Goal: Use online tool/utility: Utilize a website feature to perform a specific function

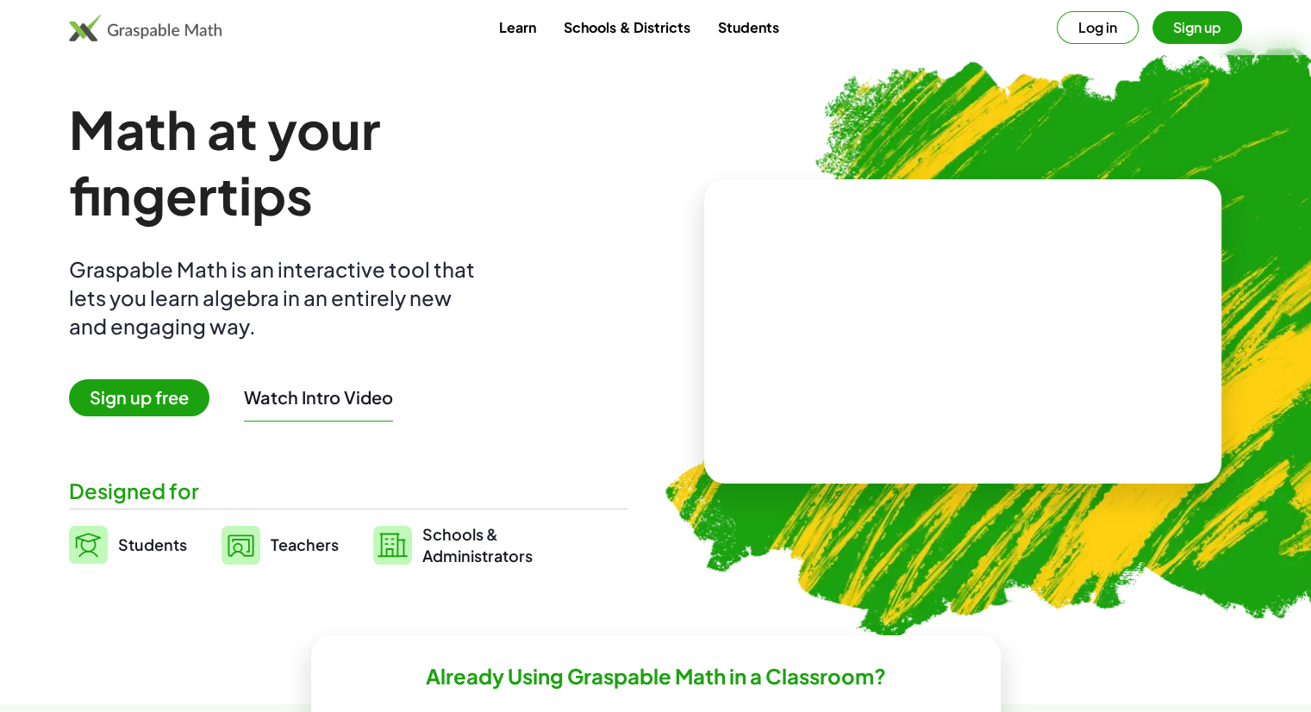
click at [184, 394] on span "Sign up free" at bounding box center [139, 397] width 140 height 37
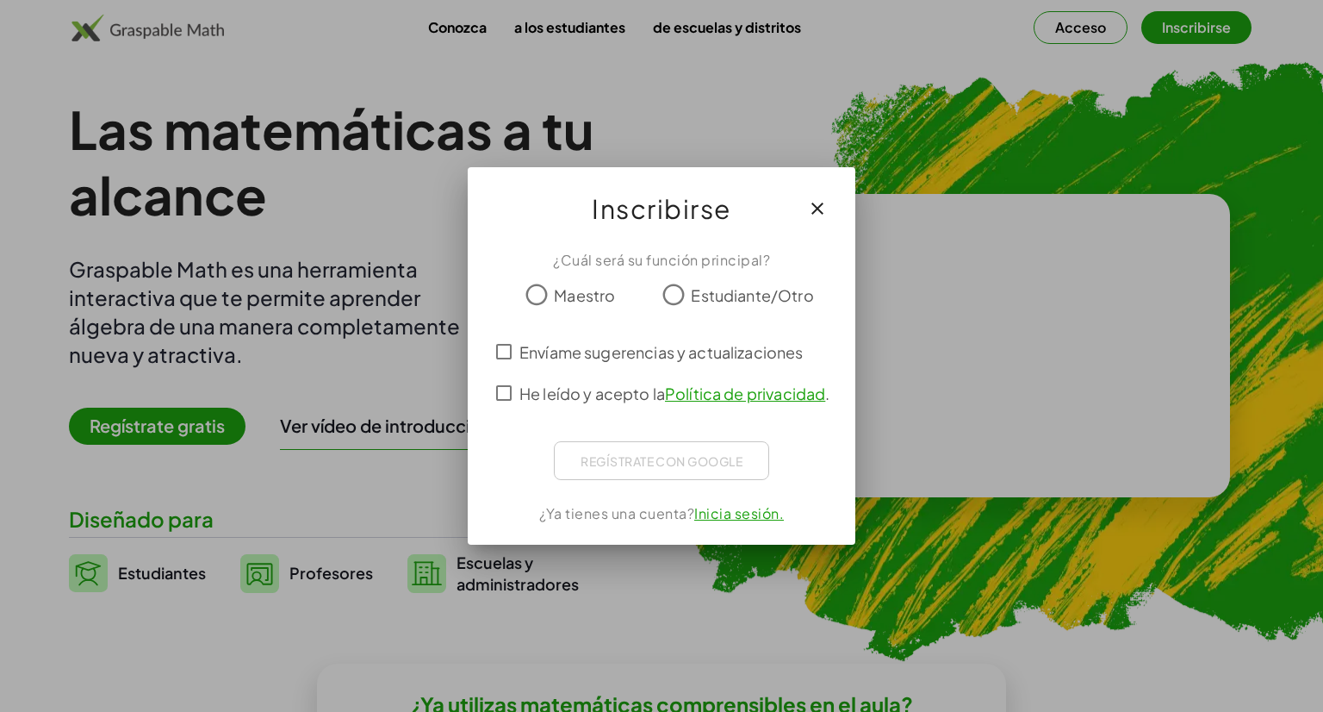
click at [703, 293] on font "Estudiante/Otro" at bounding box center [752, 295] width 122 height 20
click at [615, 459] on div "Regístrate con Google Acceder con Google Acceder con Google. Se abre en una pes…" at bounding box center [661, 460] width 215 height 39
click at [546, 393] on span "He leído y acepto la Política de privacidad ." at bounding box center [675, 393] width 310 height 23
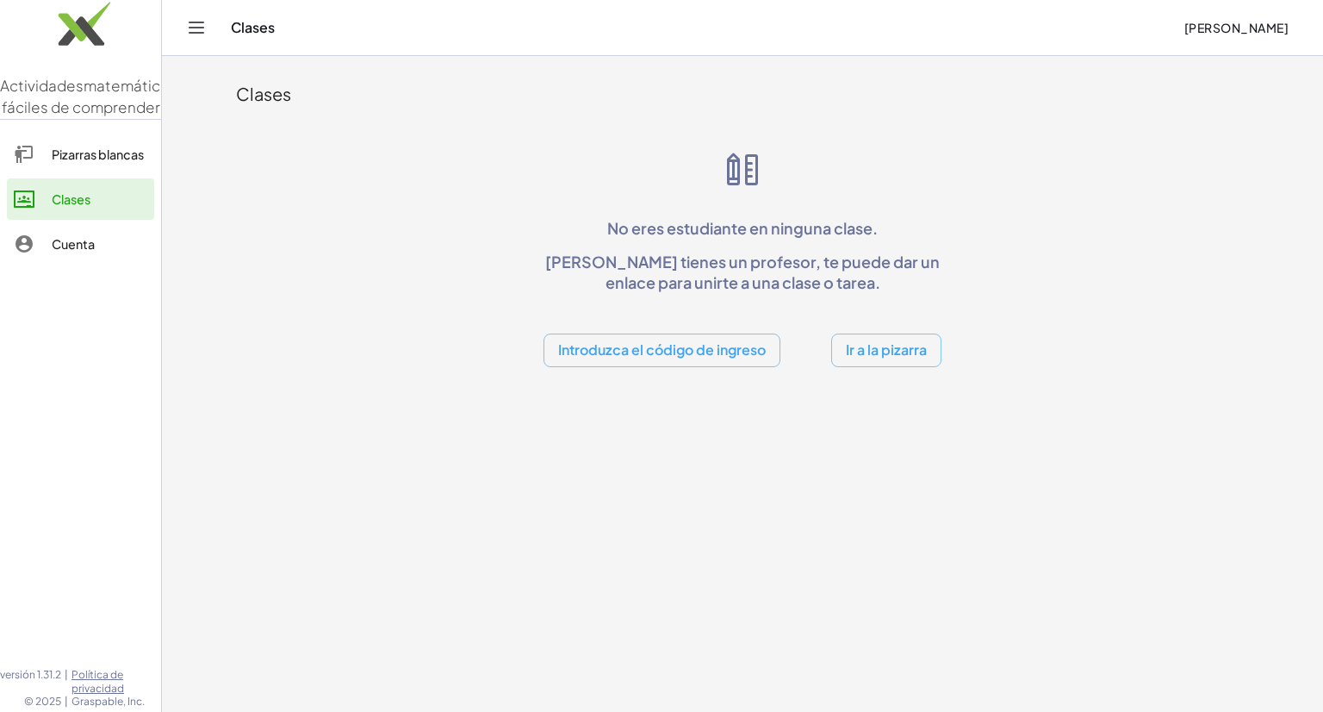
click at [874, 364] on button "Ir a la pizarra" at bounding box center [886, 350] width 110 height 34
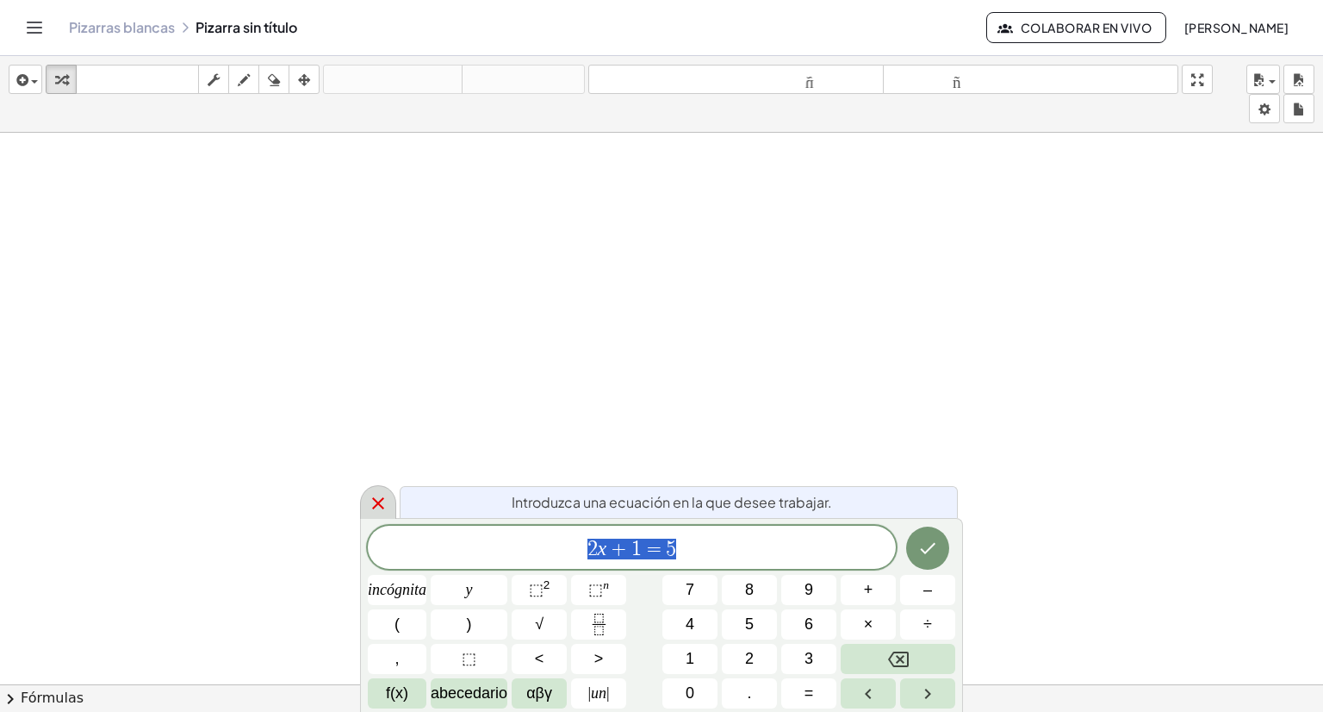
click at [379, 494] on icon at bounding box center [378, 503] width 21 height 21
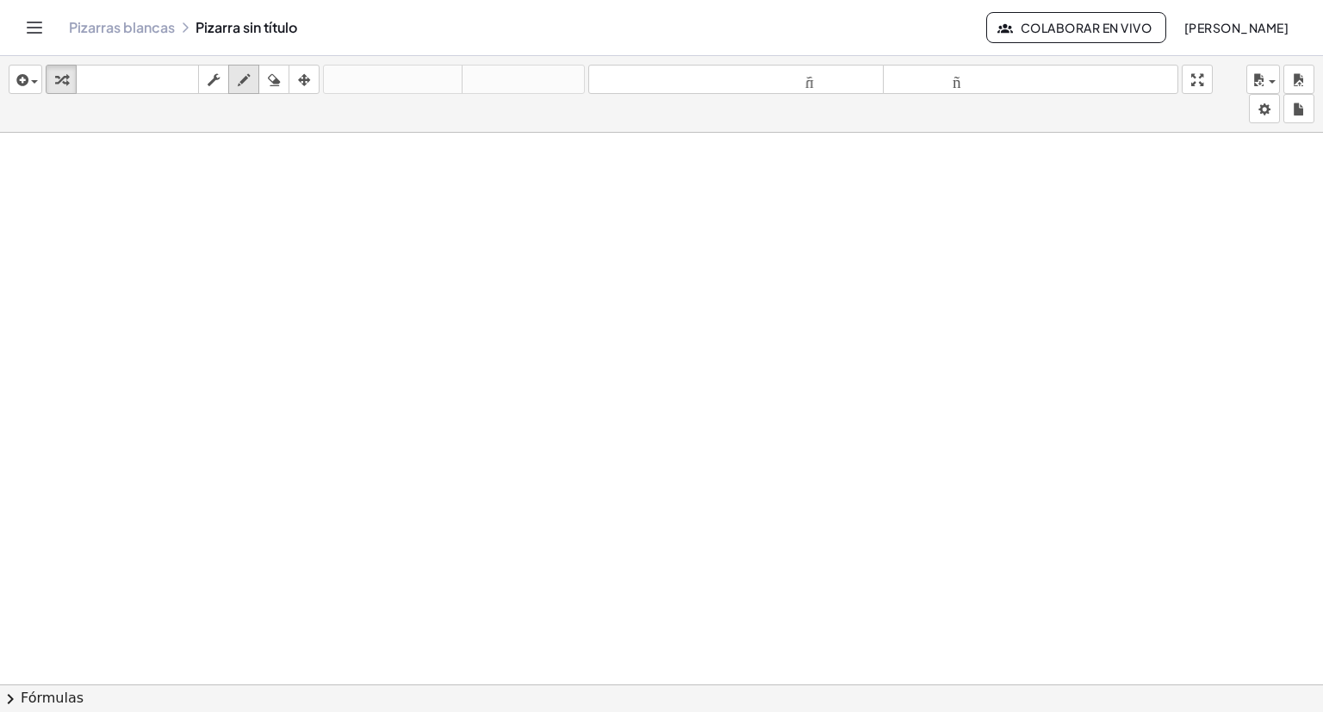
click at [256, 82] on button "dibujar" at bounding box center [243, 79] width 31 height 29
drag, startPoint x: 309, startPoint y: 186, endPoint x: 329, endPoint y: 173, distance: 23.7
click at [327, 188] on div at bounding box center [661, 697] width 1323 height 1128
drag, startPoint x: 275, startPoint y: 82, endPoint x: 320, endPoint y: 104, distance: 50.1
click at [275, 80] on icon "button" at bounding box center [274, 80] width 12 height 21
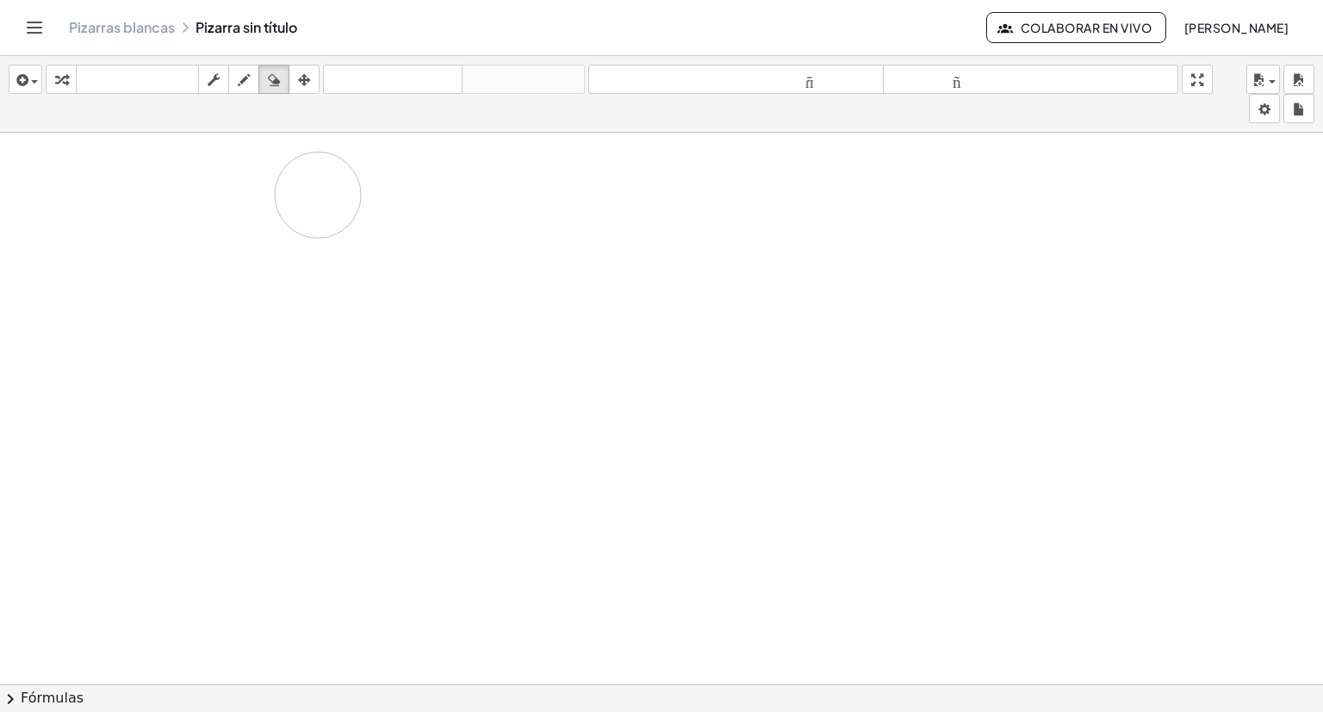
drag, startPoint x: 345, startPoint y: 180, endPoint x: 280, endPoint y: 135, distance: 78.6
click at [355, 187] on div at bounding box center [661, 697] width 1323 height 1128
click at [246, 84] on icon "button" at bounding box center [244, 80] width 12 height 21
click at [207, 86] on div "button" at bounding box center [213, 79] width 22 height 21
click at [238, 84] on icon "button" at bounding box center [244, 80] width 12 height 21
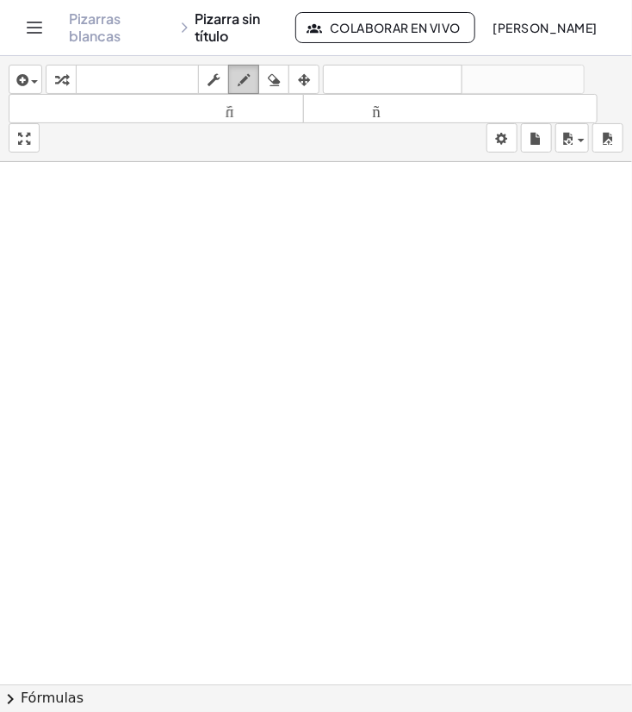
click at [237, 87] on div "button" at bounding box center [244, 79] width 22 height 21
drag, startPoint x: 22, startPoint y: 198, endPoint x: 136, endPoint y: 201, distance: 114.6
click at [136, 201] on div at bounding box center [316, 726] width 632 height 1128
drag, startPoint x: 42, startPoint y: 219, endPoint x: 72, endPoint y: 221, distance: 30.3
click at [68, 239] on div at bounding box center [316, 726] width 632 height 1128
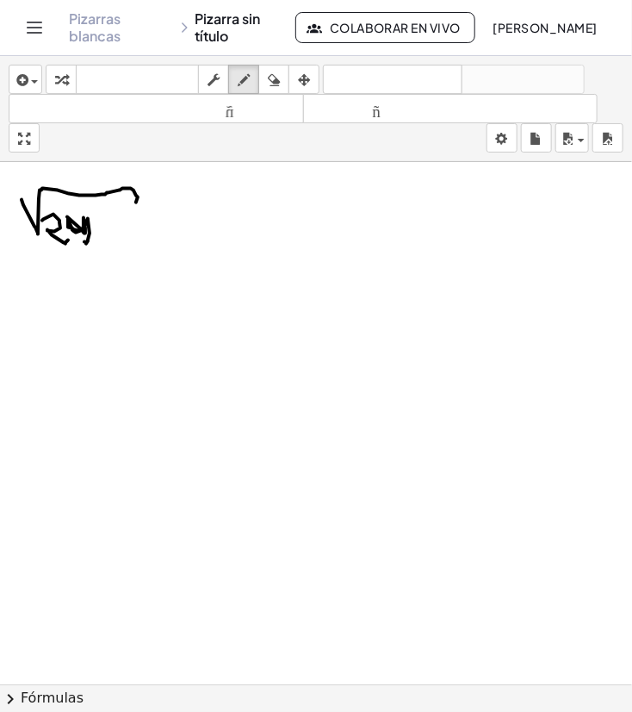
drag, startPoint x: 83, startPoint y: 229, endPoint x: 84, endPoint y: 240, distance: 11.2
click at [84, 240] on div at bounding box center [316, 726] width 632 height 1128
drag, startPoint x: 107, startPoint y: 225, endPoint x: 97, endPoint y: 234, distance: 13.4
click at [111, 248] on div at bounding box center [316, 726] width 632 height 1128
drag, startPoint x: 132, startPoint y: 234, endPoint x: 125, endPoint y: 219, distance: 16.2
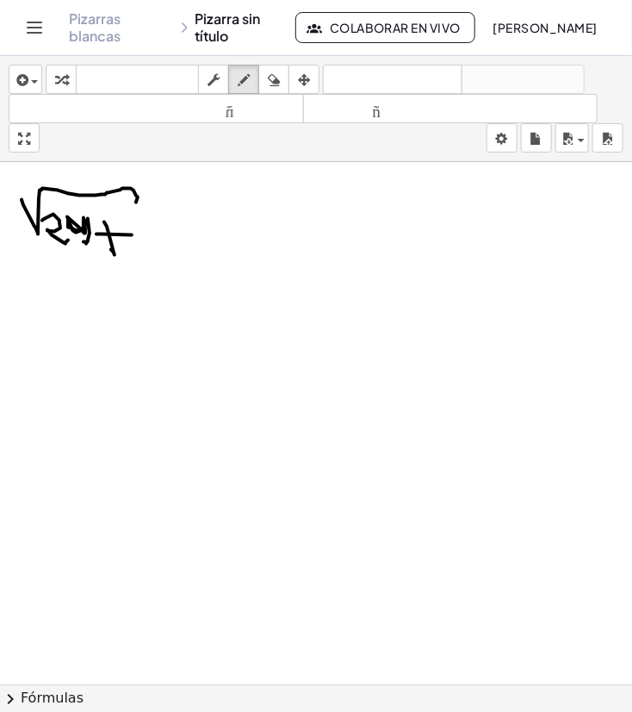
click at [132, 233] on div at bounding box center [316, 726] width 632 height 1128
drag, startPoint x: 125, startPoint y: 219, endPoint x: 153, endPoint y: 249, distance: 40.9
click at [139, 255] on div at bounding box center [316, 726] width 632 height 1128
click at [283, 73] on div "button" at bounding box center [274, 79] width 22 height 21
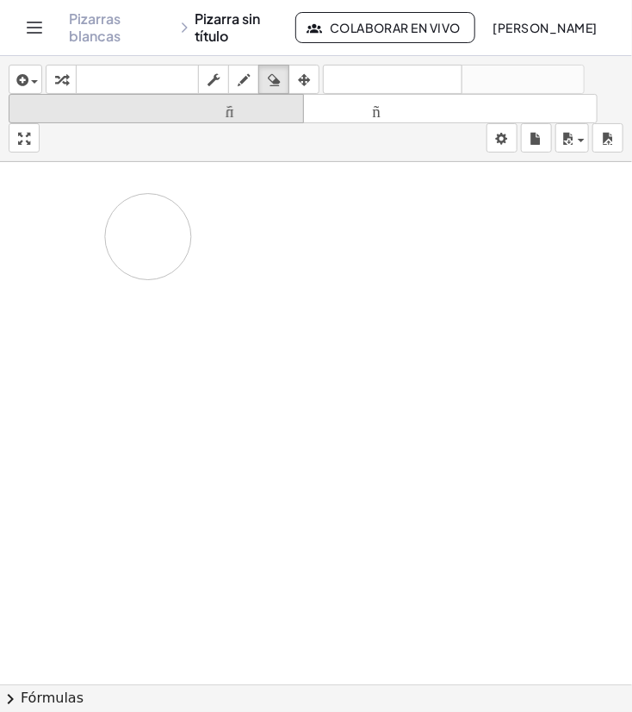
drag, startPoint x: 139, startPoint y: 208, endPoint x: 221, endPoint y: 115, distance: 123.9
click at [187, 150] on div "insertar Seleccione uno: Expresión matemática Función Texto Vídeo de YouTube Gr…" at bounding box center [316, 384] width 632 height 656
click at [196, 137] on div "insertar Seleccione uno: Expresión matemática Función Texto Vídeo de YouTube Gr…" at bounding box center [316, 109] width 632 height 106
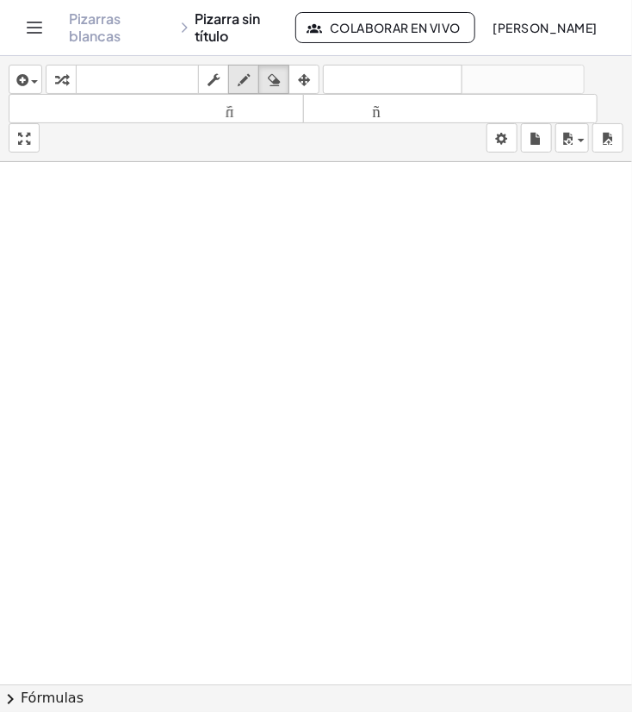
click at [249, 81] on icon "button" at bounding box center [244, 80] width 12 height 21
click at [391, 70] on icon "deshacer" at bounding box center [392, 80] width 131 height 21
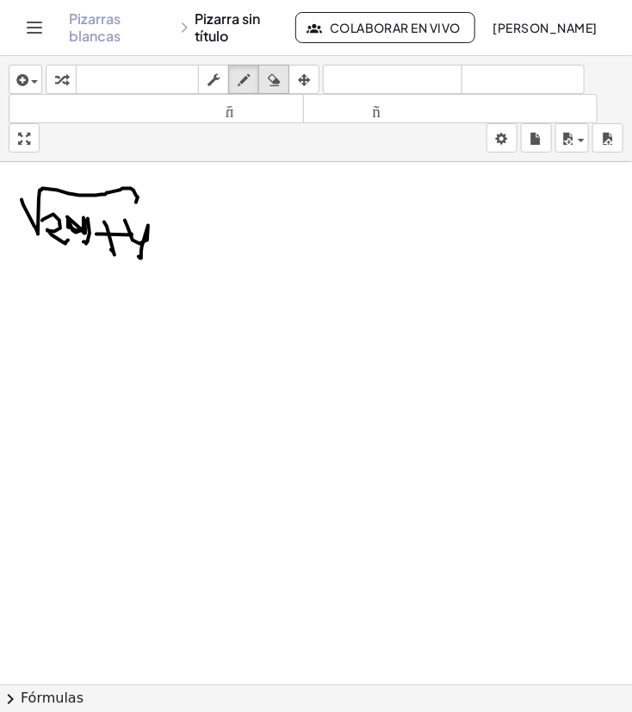
click at [271, 73] on icon "button" at bounding box center [274, 80] width 12 height 21
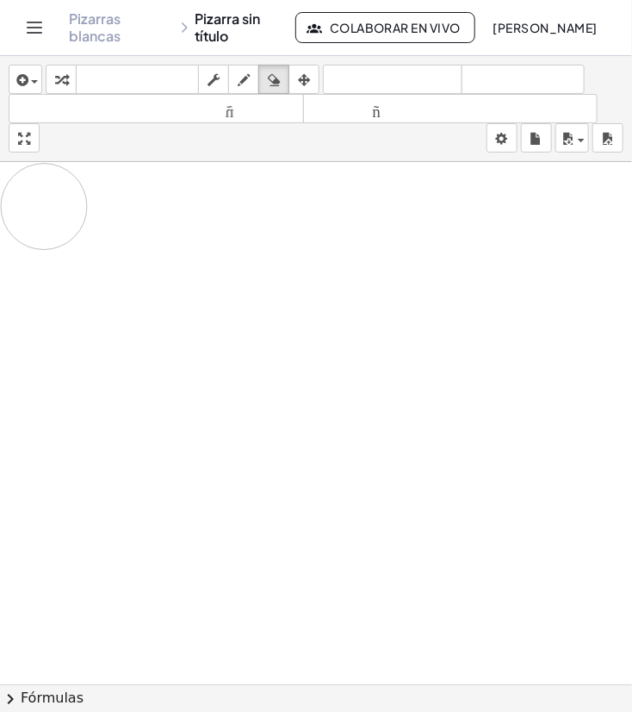
drag, startPoint x: 22, startPoint y: 253, endPoint x: 265, endPoint y: 187, distance: 251.9
click at [103, 209] on div at bounding box center [316, 726] width 632 height 1128
click at [517, 136] on body "Actividades matemáticas fáciles de comprender Pizarras blancas Clases Cuenta ve…" at bounding box center [316, 356] width 632 height 712
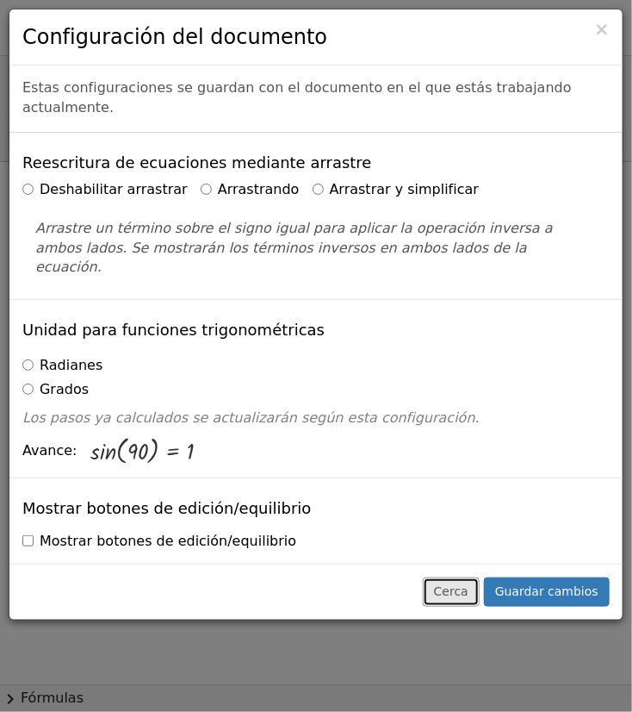
drag, startPoint x: 462, startPoint y: 599, endPoint x: 460, endPoint y: 588, distance: 11.3
click at [462, 598] on font "Cerca" at bounding box center [451, 591] width 34 height 14
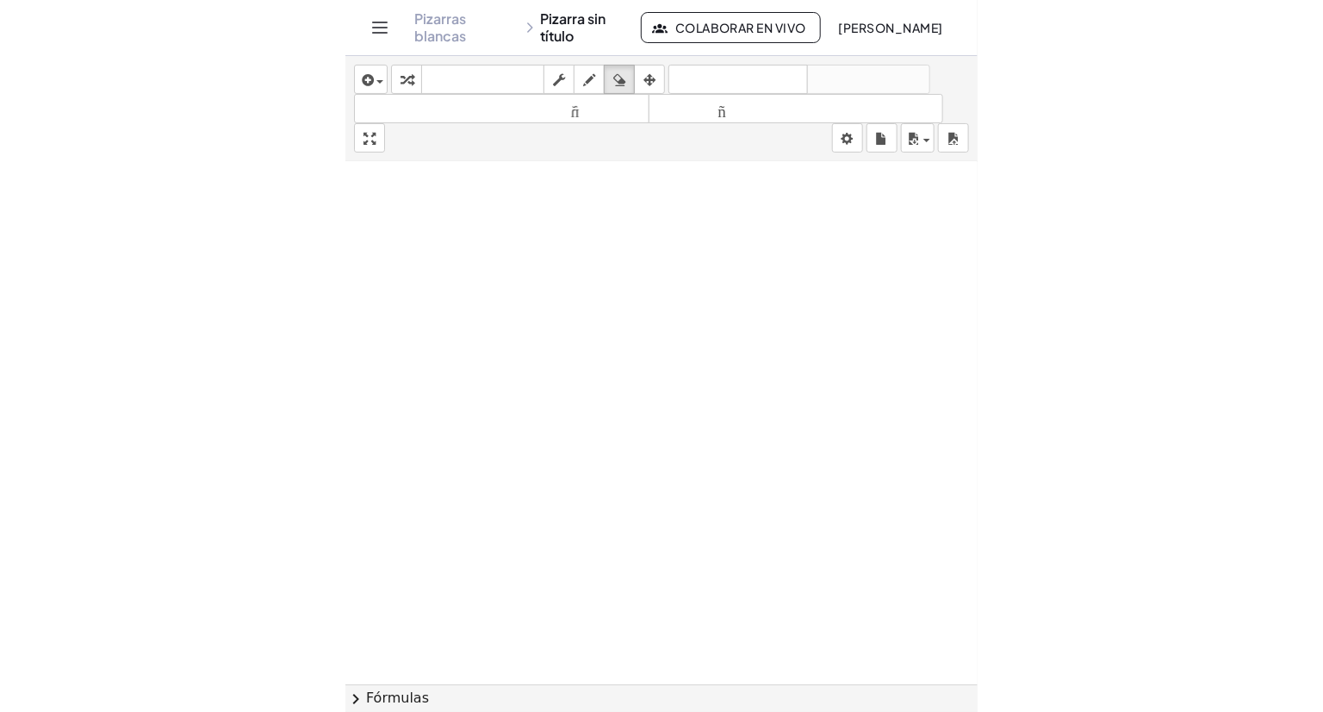
scroll to position [431, 0]
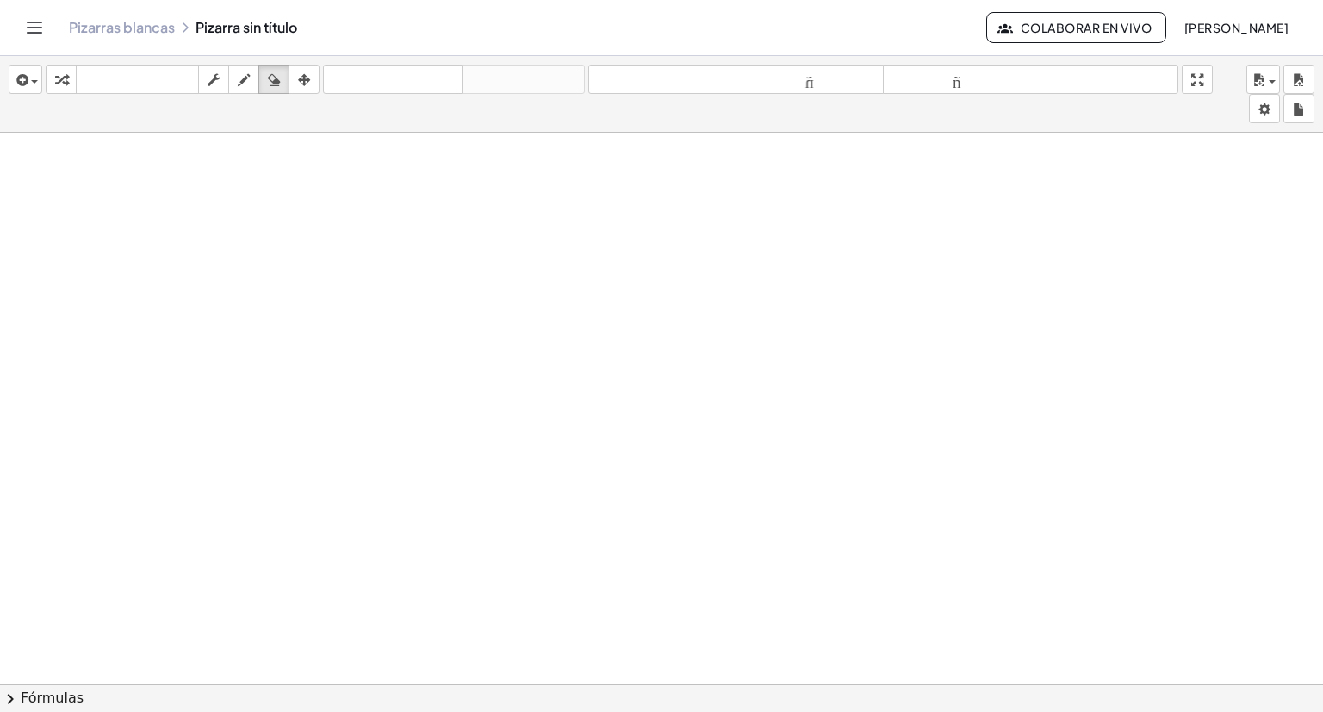
drag, startPoint x: 689, startPoint y: 700, endPoint x: 169, endPoint y: 690, distance: 520.5
click at [686, 699] on button "chevron_right Fórmulas" at bounding box center [661, 698] width 1323 height 28
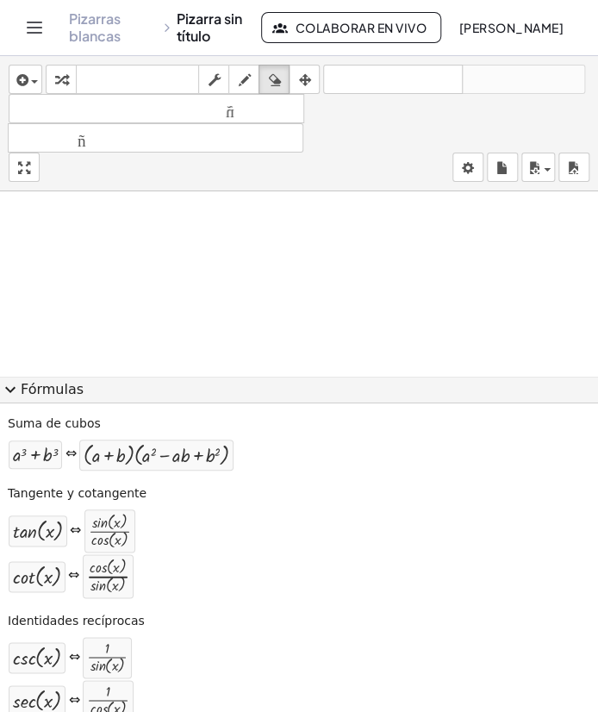
scroll to position [86, 0]
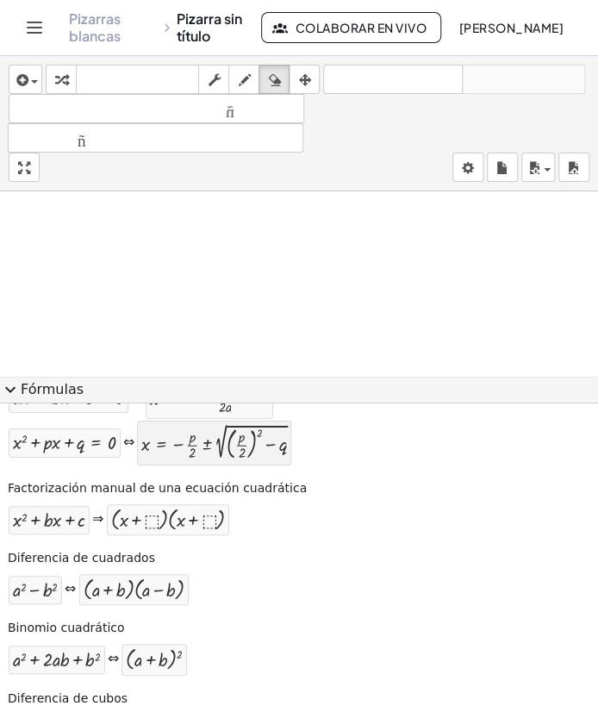
click at [267, 452] on div at bounding box center [214, 443] width 146 height 36
drag, startPoint x: 183, startPoint y: 334, endPoint x: 159, endPoint y: 283, distance: 57.0
click at [159, 283] on div at bounding box center [299, 324] width 598 height 1128
click at [247, 439] on div at bounding box center [214, 443] width 146 height 36
click at [121, 223] on div at bounding box center [299, 324] width 598 height 1128
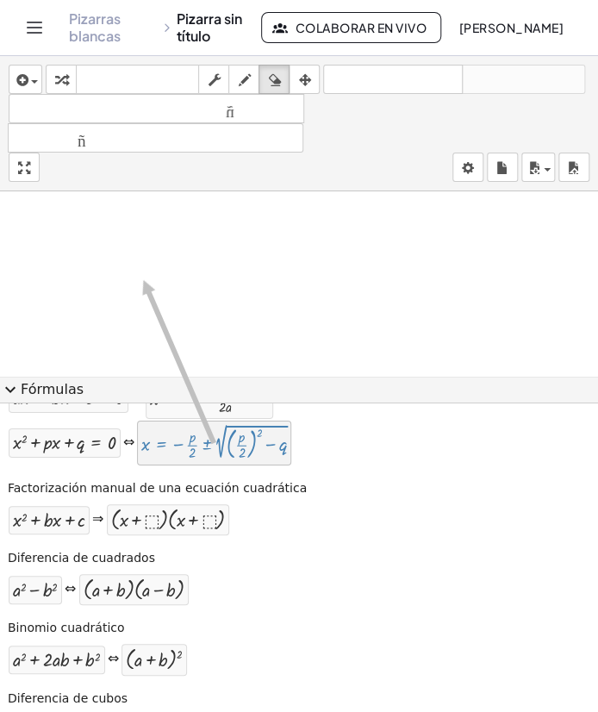
drag, startPoint x: 213, startPoint y: 436, endPoint x: 146, endPoint y: 278, distance: 171.4
click at [249, 441] on div at bounding box center [214, 443] width 146 height 36
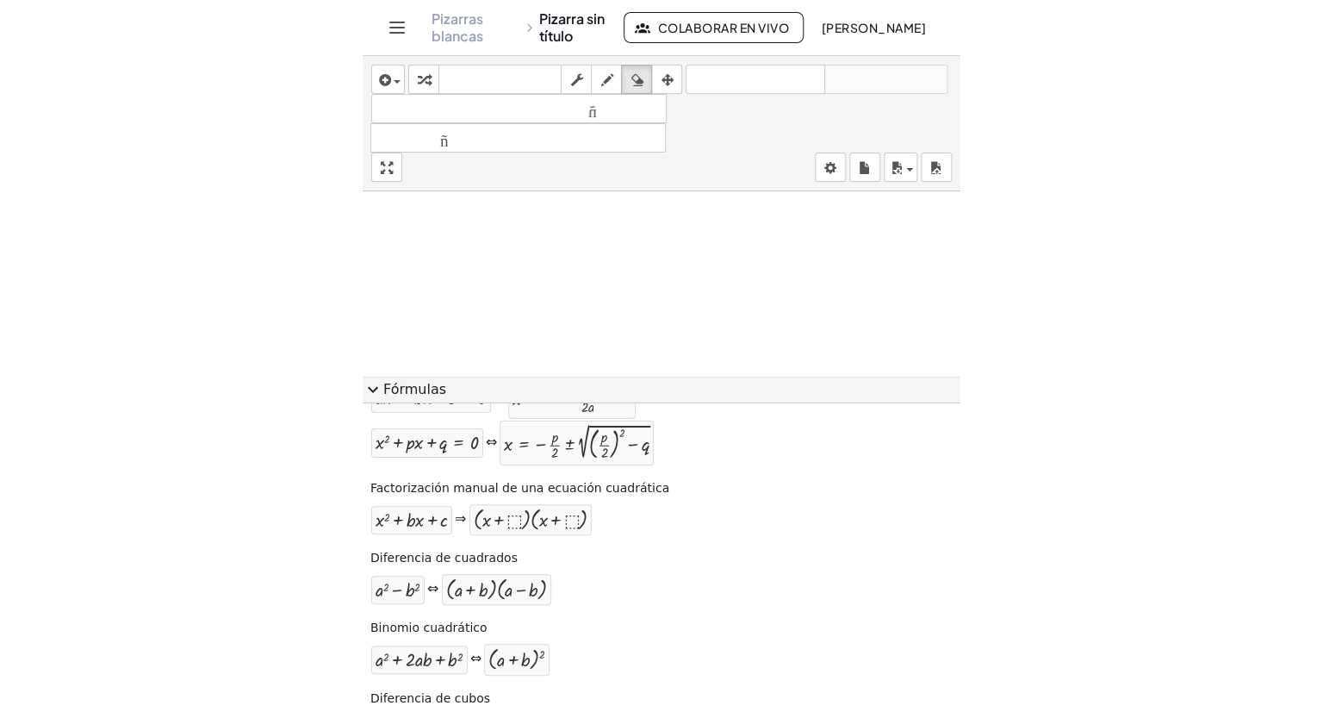
scroll to position [517, 0]
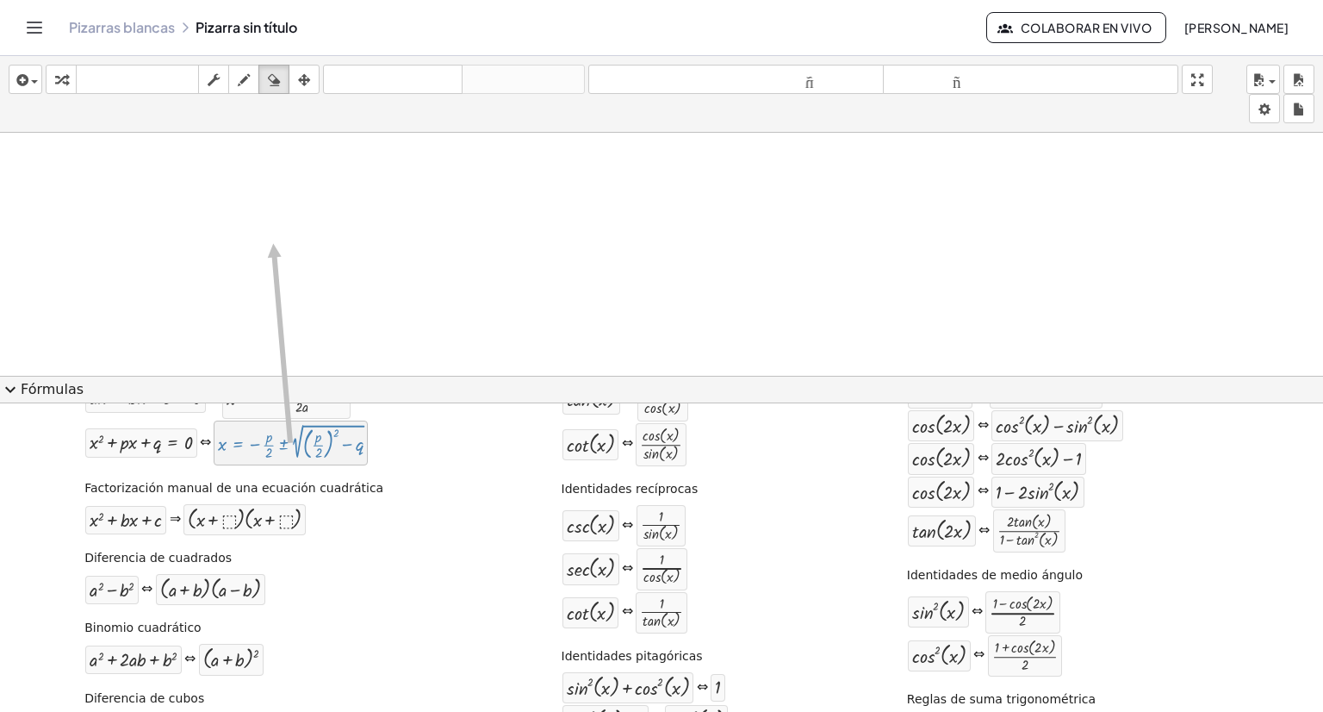
drag, startPoint x: 271, startPoint y: 456, endPoint x: 321, endPoint y: 294, distance: 169.3
click at [283, 451] on div at bounding box center [291, 443] width 146 height 36
drag, startPoint x: 289, startPoint y: 443, endPoint x: 580, endPoint y: 440, distance: 291.2
click at [585, 441] on div "Fórmula cuadrática + · a · x 2 + · b · x + c = 0 ⇔ x = · ( − b ± 2 √ ( + b 2 − …" at bounding box center [661, 631] width 1315 height 569
drag, startPoint x: 290, startPoint y: 433, endPoint x: 330, endPoint y: 461, distance: 48.8
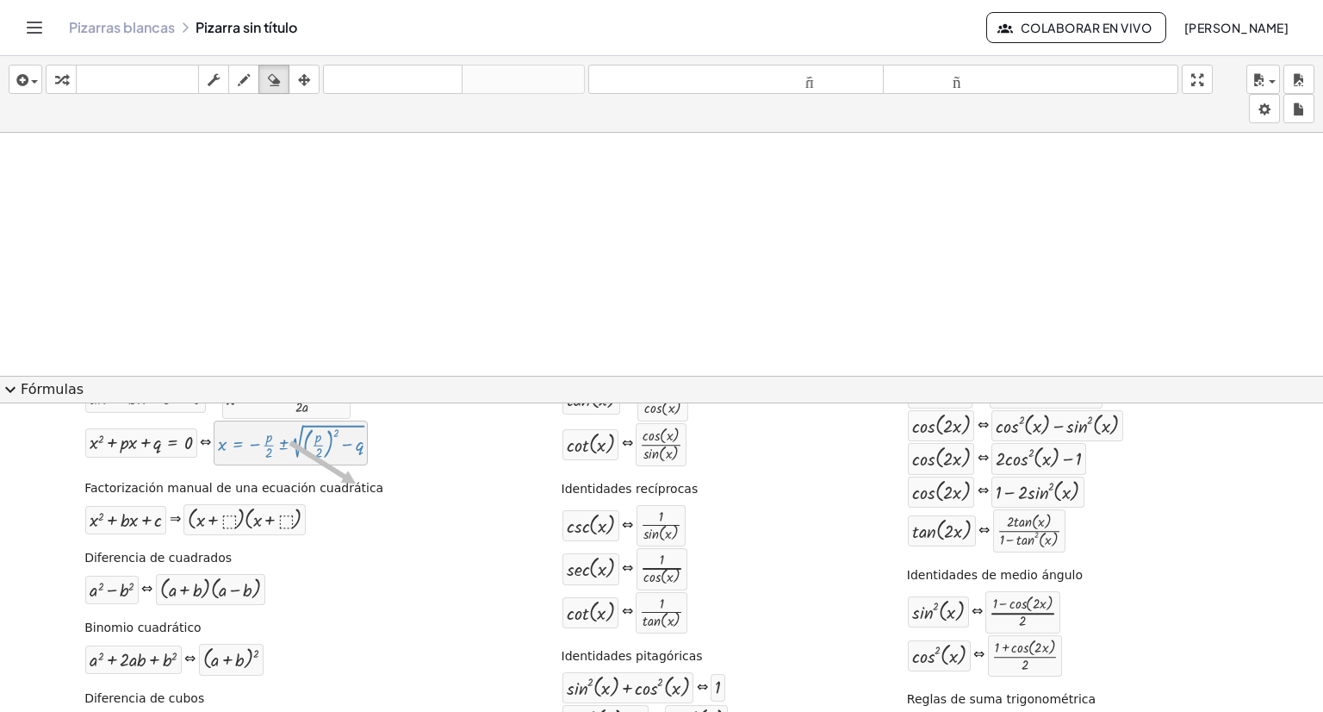
click at [358, 480] on div "Fórmula cuadrática + · a · x 2 + · b · x + c = 0 ⇔ x = · ( − b ± 2 √ ( + b 2 − …" at bounding box center [661, 631] width 1315 height 569
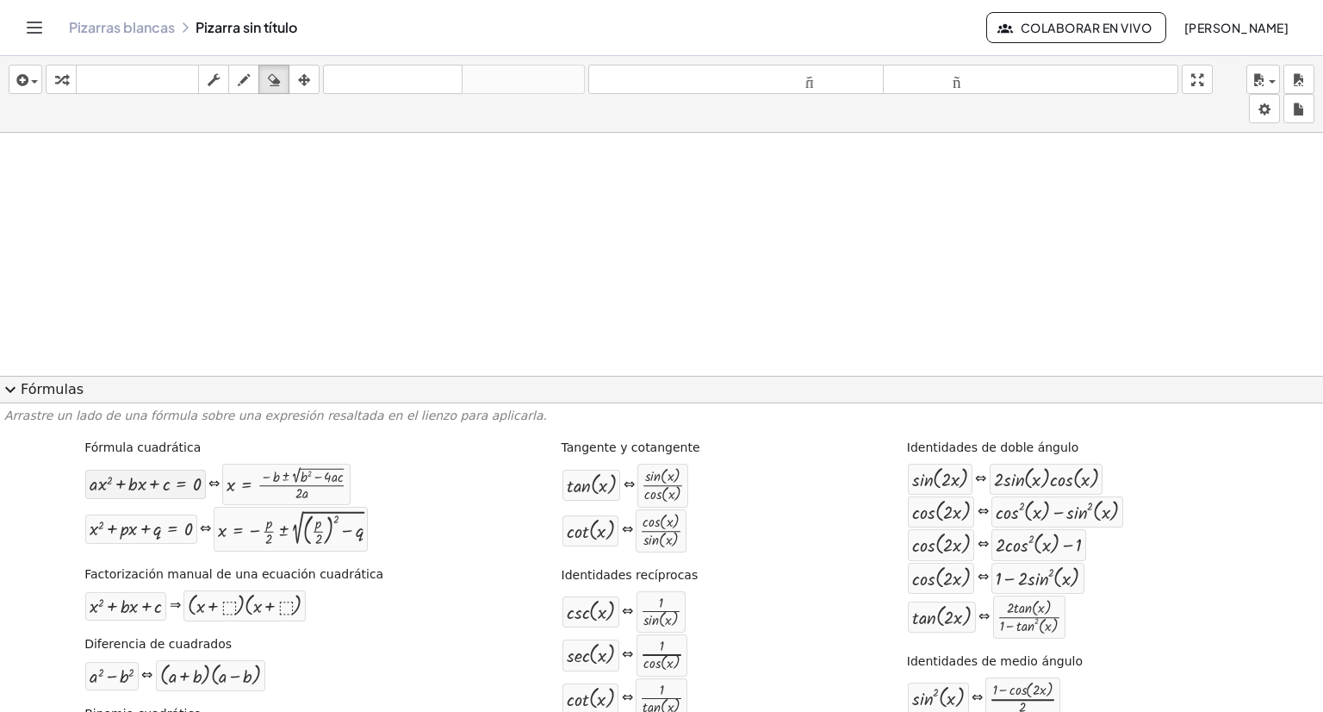
click at [172, 483] on div at bounding box center [145, 484] width 111 height 20
drag, startPoint x: 175, startPoint y: 490, endPoint x: 235, endPoint y: 180, distance: 316.0
drag, startPoint x: 297, startPoint y: 493, endPoint x: 210, endPoint y: 166, distance: 338.0
click at [263, 482] on div at bounding box center [286, 484] width 119 height 33
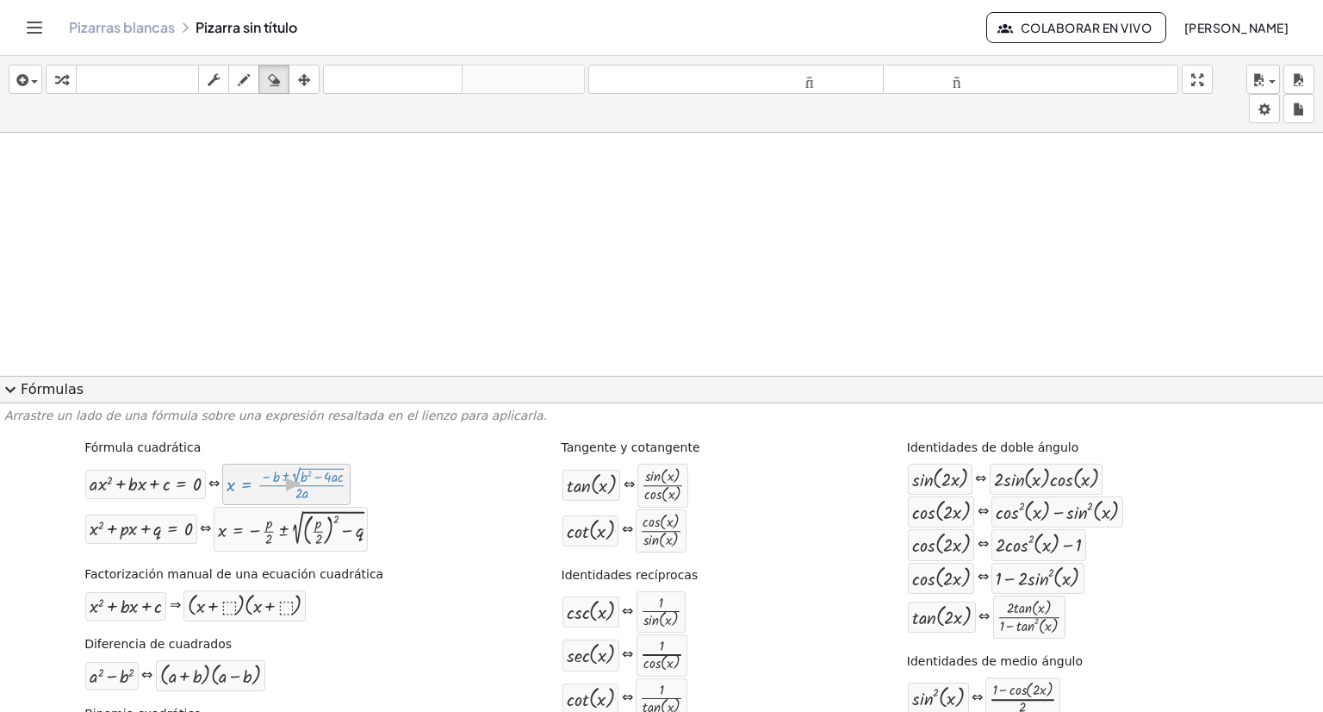
click at [263, 482] on div at bounding box center [286, 484] width 119 height 33
drag, startPoint x: 263, startPoint y: 482, endPoint x: 297, endPoint y: 496, distance: 37.4
click at [297, 496] on div at bounding box center [286, 484] width 119 height 33
drag, startPoint x: 255, startPoint y: 493, endPoint x: 212, endPoint y: 216, distance: 279.9
drag, startPoint x: 212, startPoint y: 216, endPoint x: 192, endPoint y: 398, distance: 182.9
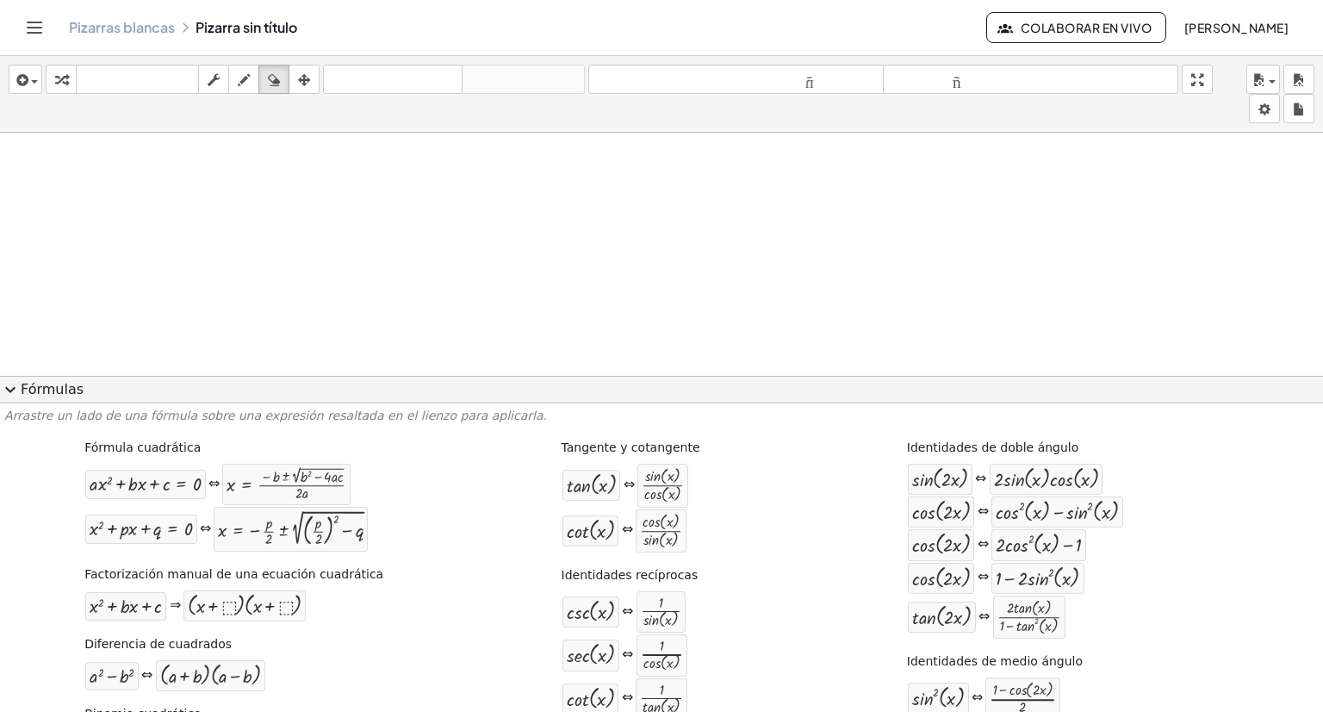
click at [192, 378] on button "expand_more Fórmulas" at bounding box center [661, 390] width 1323 height 28
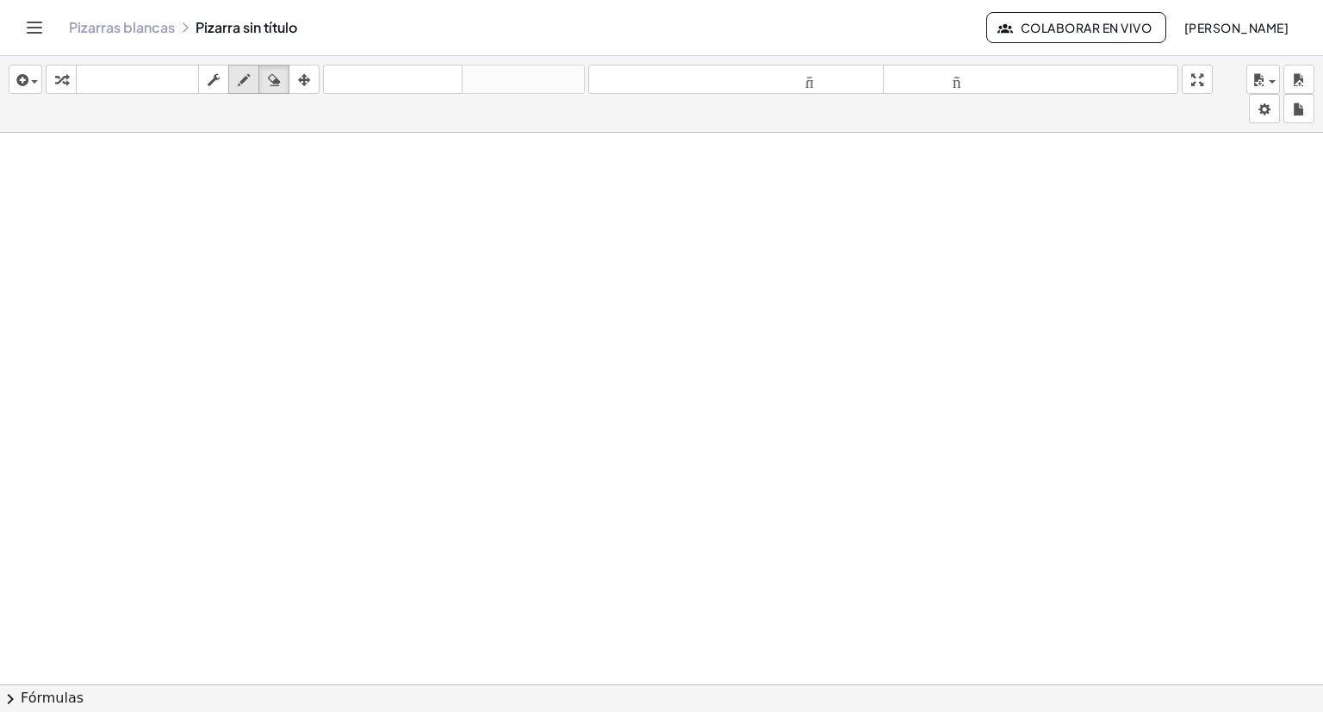
click at [239, 89] on icon "button" at bounding box center [244, 80] width 12 height 21
click at [207, 77] on div "button" at bounding box center [213, 79] width 22 height 21
click at [217, 87] on icon "button" at bounding box center [214, 80] width 12 height 21
click at [72, 85] on button "transformar" at bounding box center [61, 79] width 31 height 29
drag, startPoint x: 165, startPoint y: 32, endPoint x: 723, endPoint y: 115, distance: 563.7
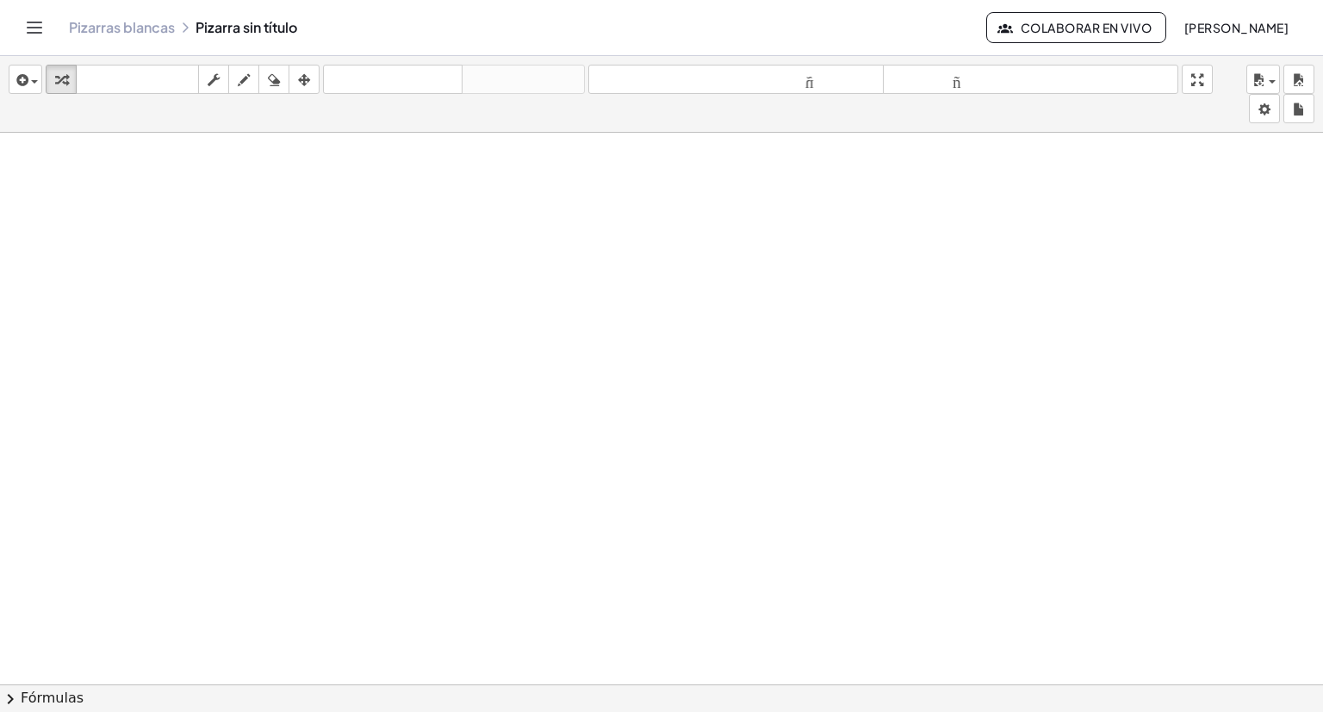
click at [165, 32] on font "Pizarras blancas" at bounding box center [122, 27] width 106 height 18
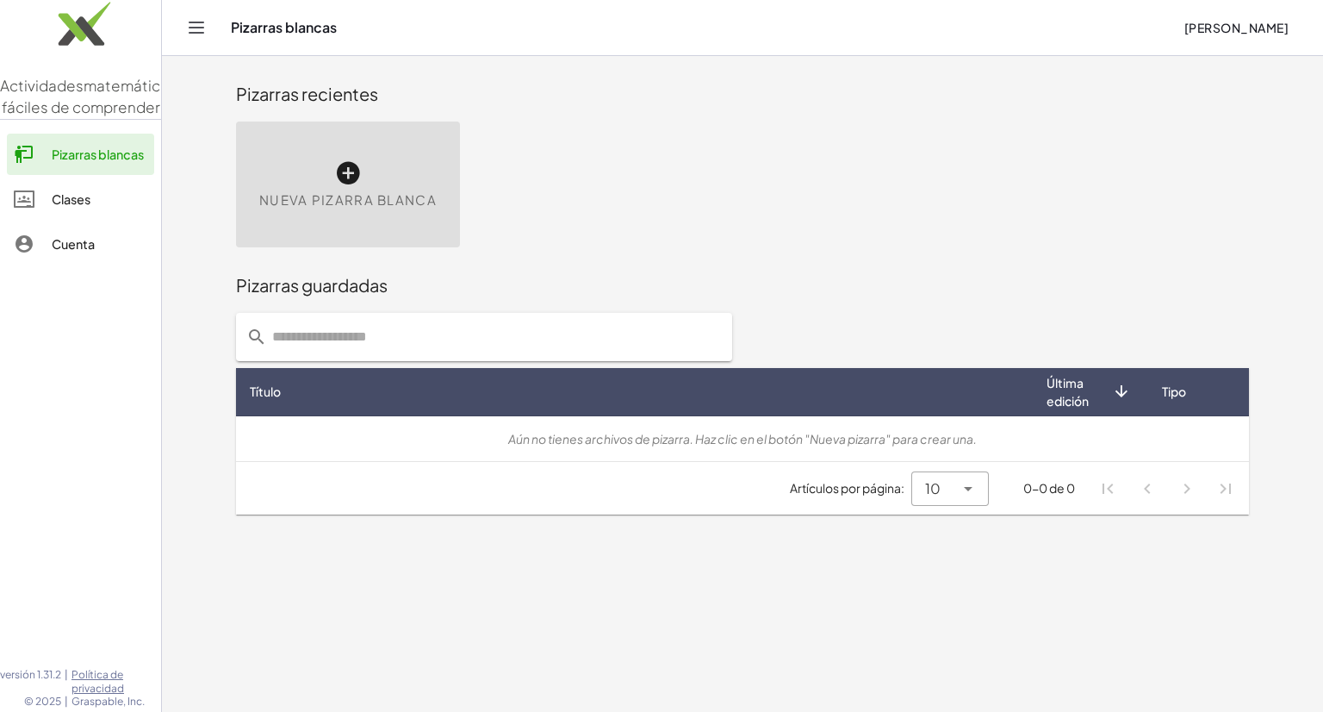
click at [284, 194] on font "Nueva pizarra blanca" at bounding box center [347, 199] width 177 height 16
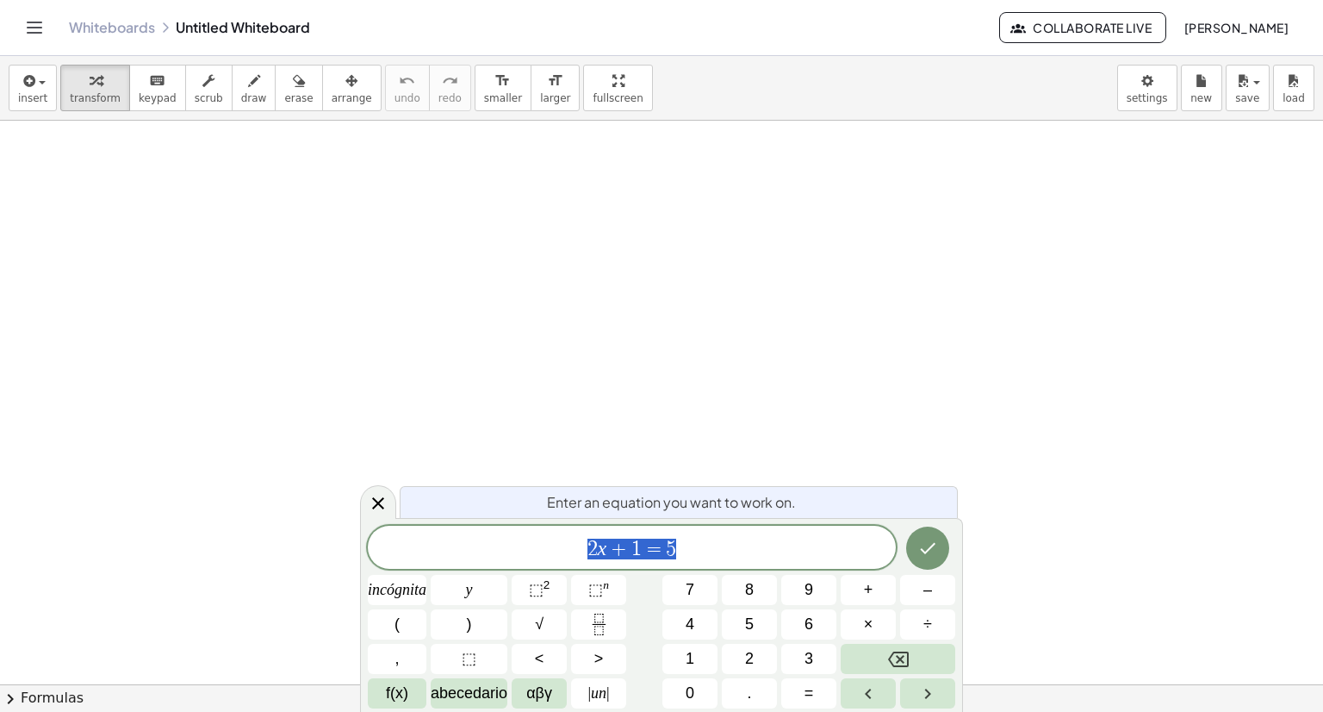
scroll to position [86, 0]
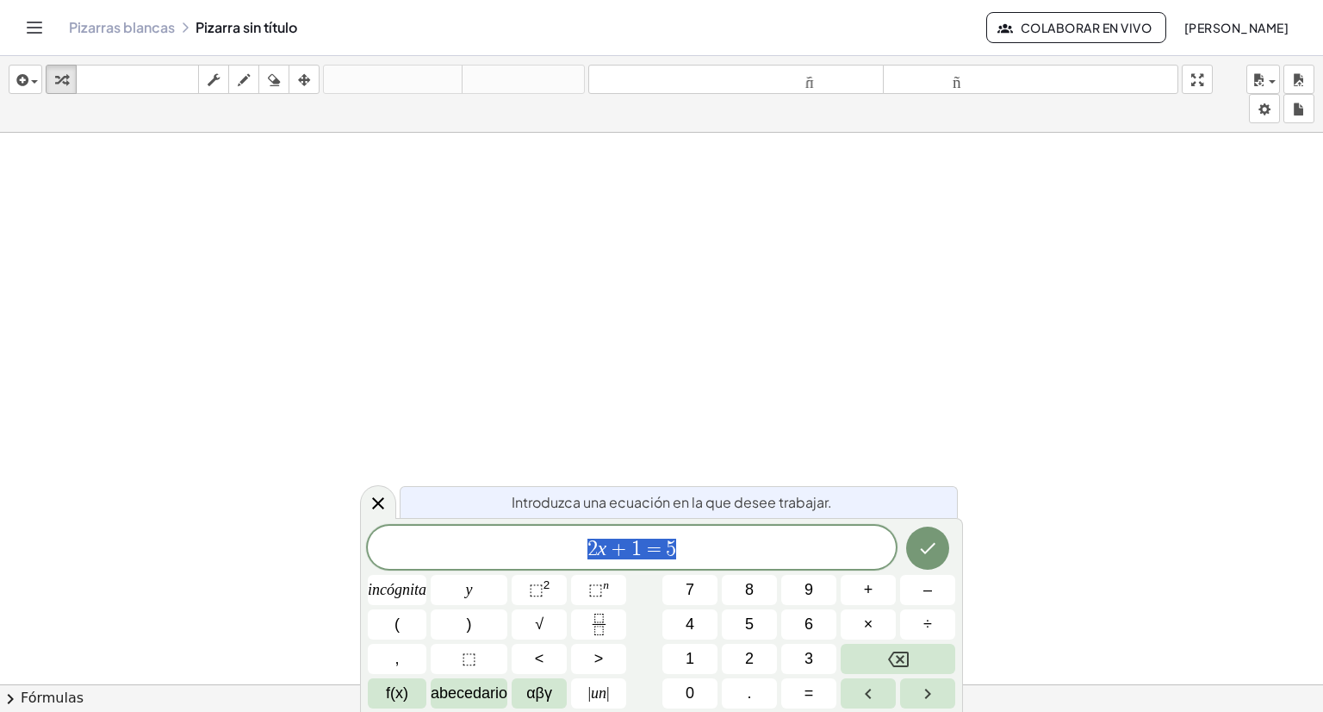
click at [722, 540] on span "2 x + 1 = 5" at bounding box center [632, 549] width 528 height 24
click at [722, 540] on span "2 x + 1 = 5 ​" at bounding box center [632, 549] width 528 height 24
drag, startPoint x: 722, startPoint y: 540, endPoint x: 565, endPoint y: 545, distance: 156.9
click at [565, 545] on span "2 x + 1 = 5" at bounding box center [632, 549] width 528 height 24
click at [752, 537] on span at bounding box center [632, 548] width 528 height 26
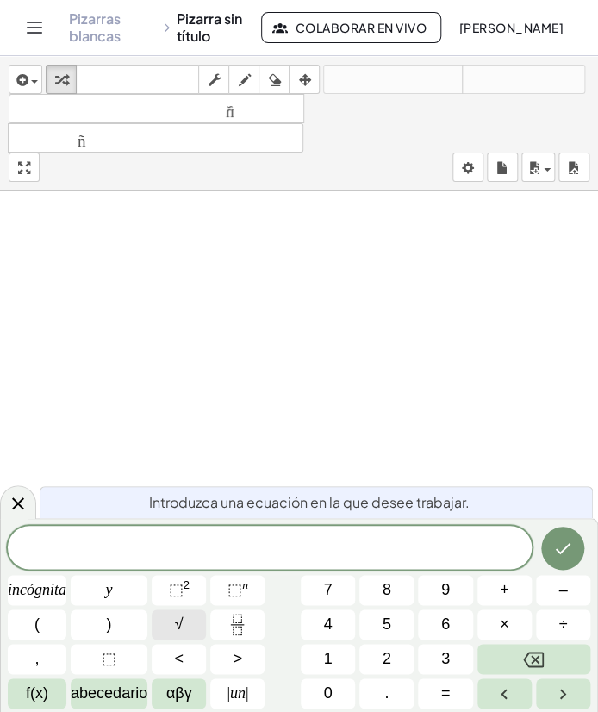
click at [188, 624] on button "√" at bounding box center [179, 624] width 54 height 30
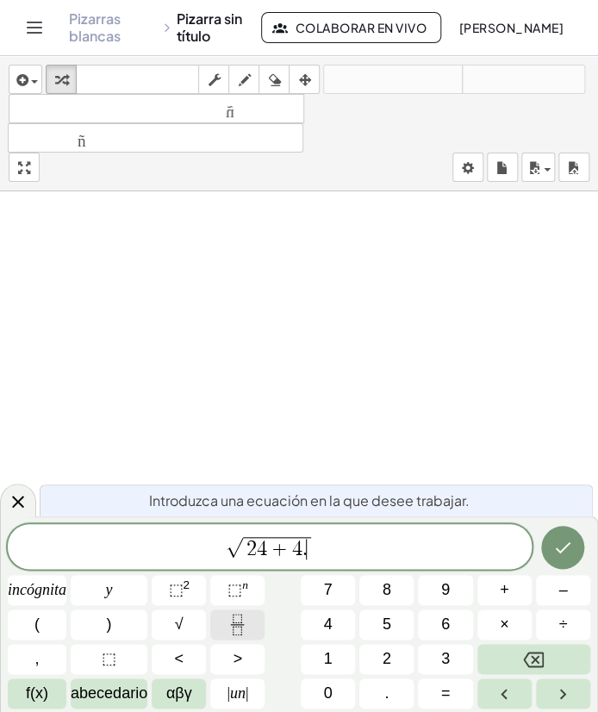
click at [235, 627] on icon "Fracción" at bounding box center [238, 624] width 22 height 22
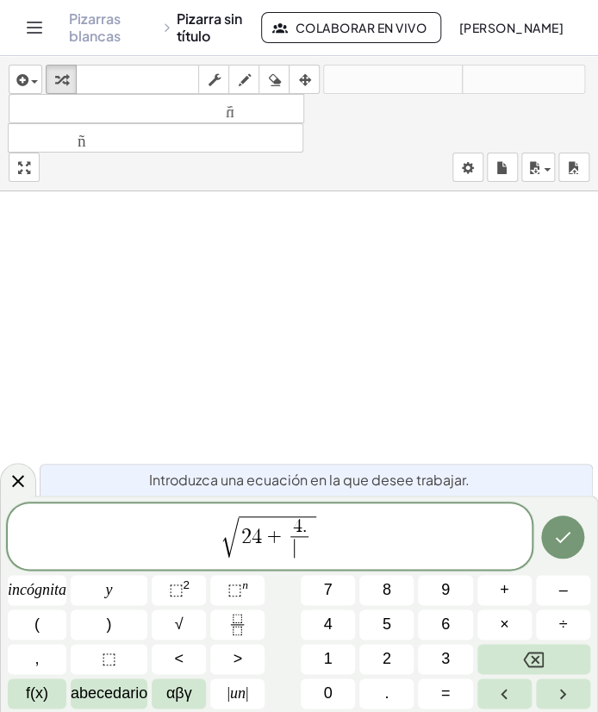
click at [300, 532] on span "4 ." at bounding box center [298, 527] width 17 height 19
click at [308, 532] on span "4 ​ ." at bounding box center [298, 527] width 17 height 19
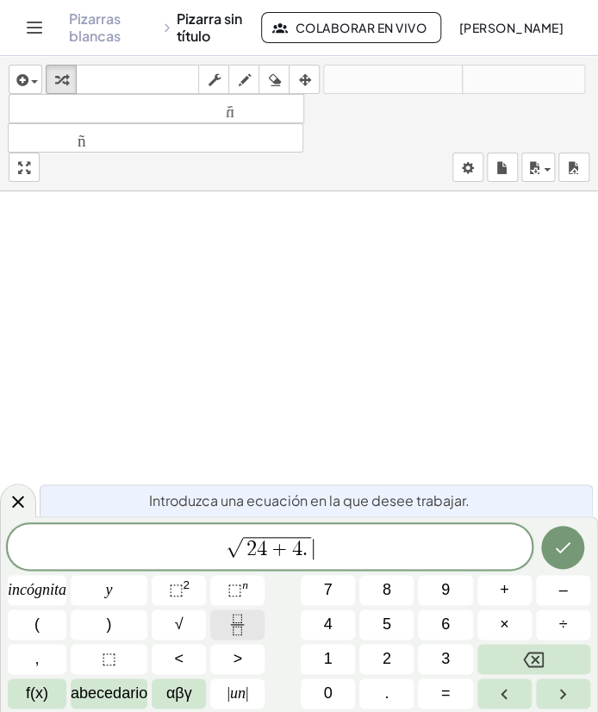
click at [246, 625] on icon "Fracción" at bounding box center [238, 624] width 22 height 22
click at [318, 551] on span "2" at bounding box center [319, 549] width 10 height 21
drag, startPoint x: 302, startPoint y: 542, endPoint x: 333, endPoint y: 545, distance: 32.0
click at [244, 616] on icon "Fracción" at bounding box center [238, 624] width 22 height 22
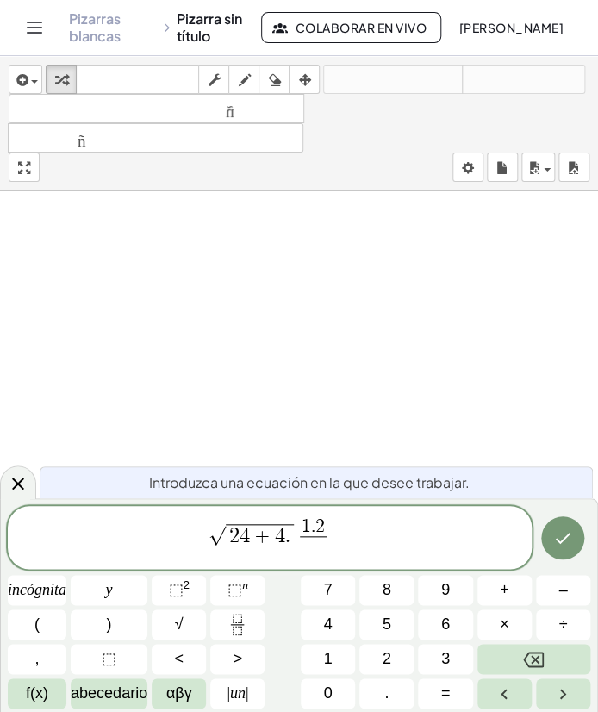
click at [326, 539] on span "​" at bounding box center [313, 547] width 27 height 23
click at [324, 531] on span "1 . 2 ​" at bounding box center [313, 527] width 27 height 19
click at [319, 548] on span "​" at bounding box center [313, 547] width 13 height 23
drag, startPoint x: 328, startPoint y: 542, endPoint x: 336, endPoint y: 538, distance: 8.9
click at [333, 539] on span "√ 2 4 + 4 . 1 2 ​ ​" at bounding box center [270, 539] width 524 height 46
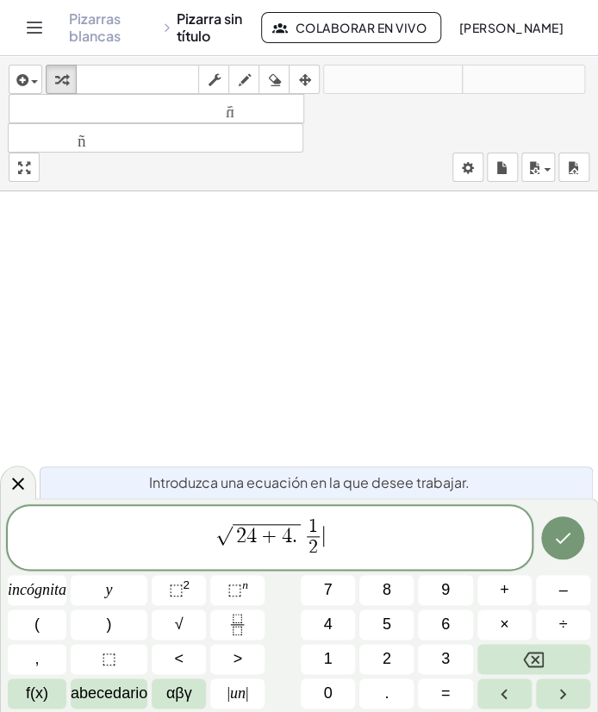
click at [329, 525] on span "√ 2 4 + 4 . 1 2 ​ ​" at bounding box center [270, 539] width 524 height 46
click at [196, 596] on button "⬚ 2" at bounding box center [179, 590] width 54 height 30
click at [330, 529] on span "√ 2 4 + 4 . 1 2 ​ 2 ​" at bounding box center [270, 539] width 524 height 46
click at [326, 526] on span "2" at bounding box center [323, 527] width 9 height 19
click at [258, 590] on button "⬚ n" at bounding box center [237, 590] width 54 height 30
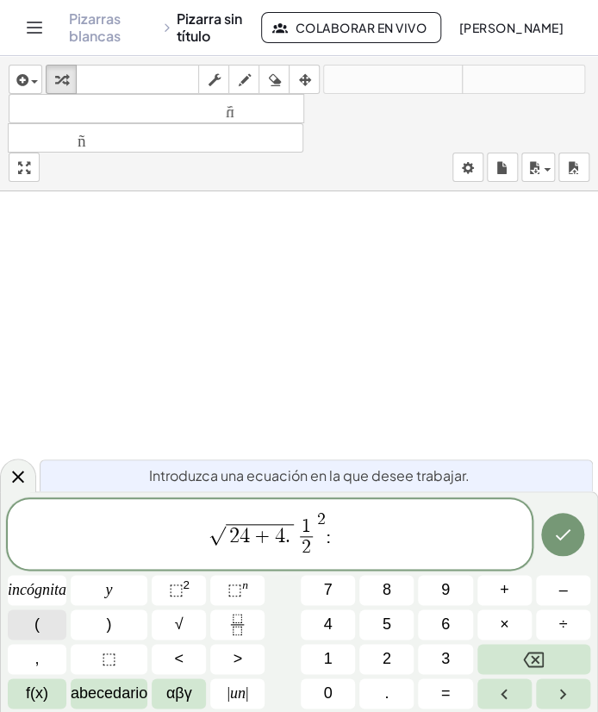
click at [51, 634] on button "(" at bounding box center [37, 624] width 59 height 30
click at [346, 530] on span ")" at bounding box center [351, 536] width 11 height 30
click at [343, 539] on span ")" at bounding box center [340, 536] width 11 height 25
click at [105, 626] on button ")" at bounding box center [109, 624] width 77 height 30
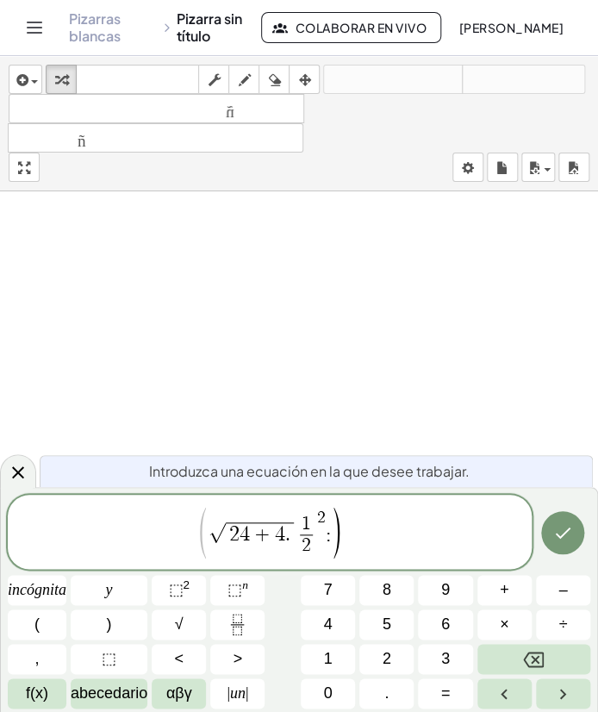
click at [209, 539] on span "√" at bounding box center [217, 533] width 17 height 20
click at [353, 532] on span "​ ( √ 2 4 + 4 . 1 2 ​ 2 : )" at bounding box center [270, 533] width 524 height 56
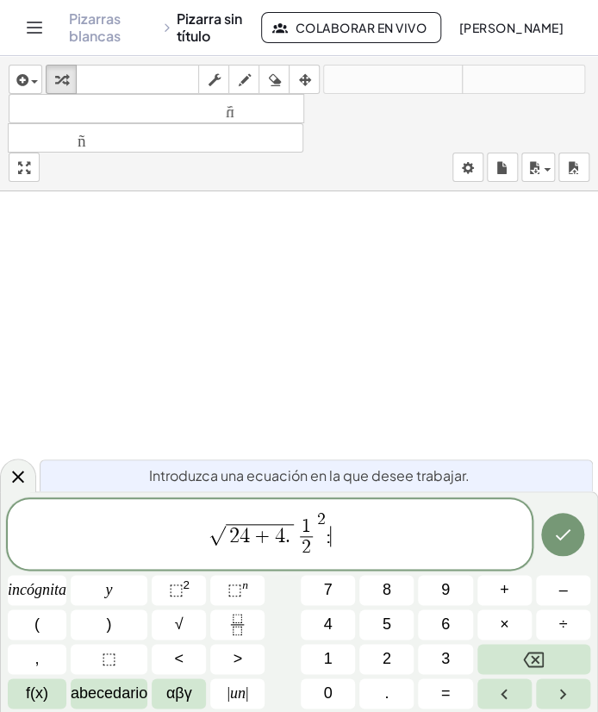
click at [351, 543] on span "√ 2 4 + 4 . 1 2 ​ 2 : ​" at bounding box center [270, 535] width 524 height 52
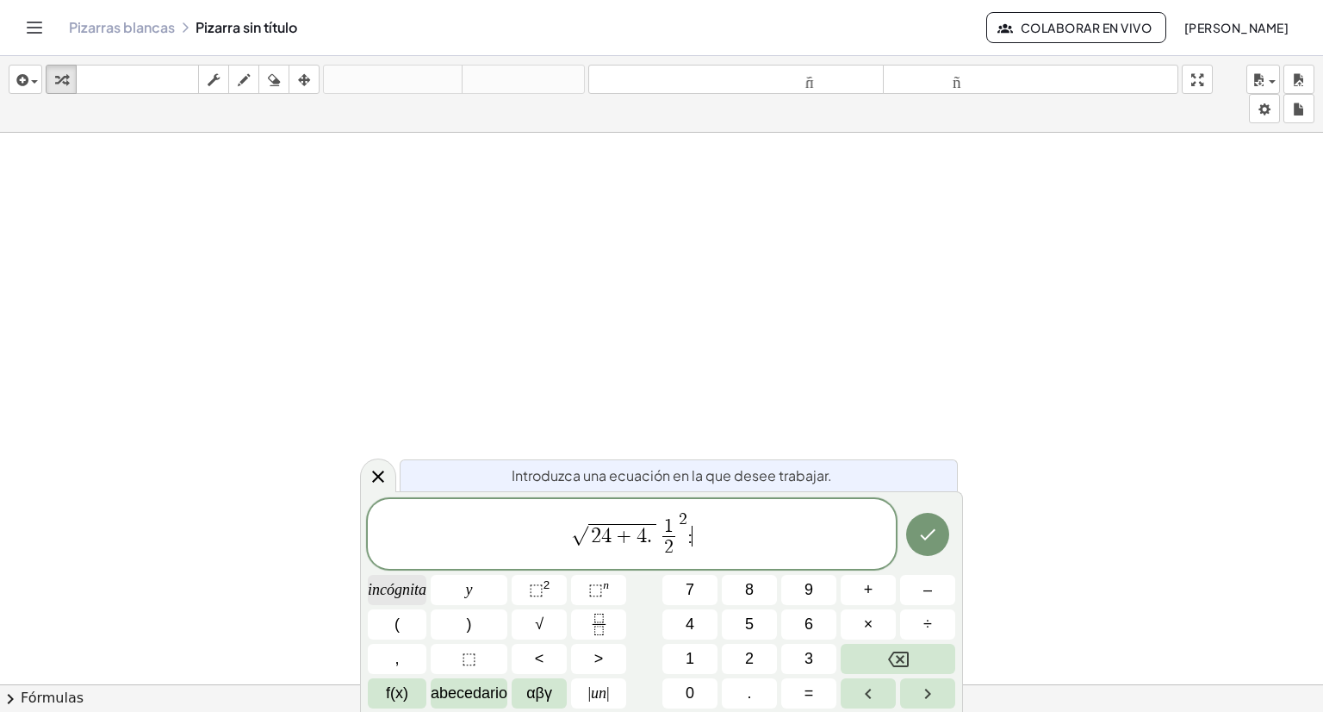
click at [412, 591] on font "incógnita" at bounding box center [397, 589] width 59 height 17
click at [403, 687] on font "f(x)" at bounding box center [397, 692] width 22 height 17
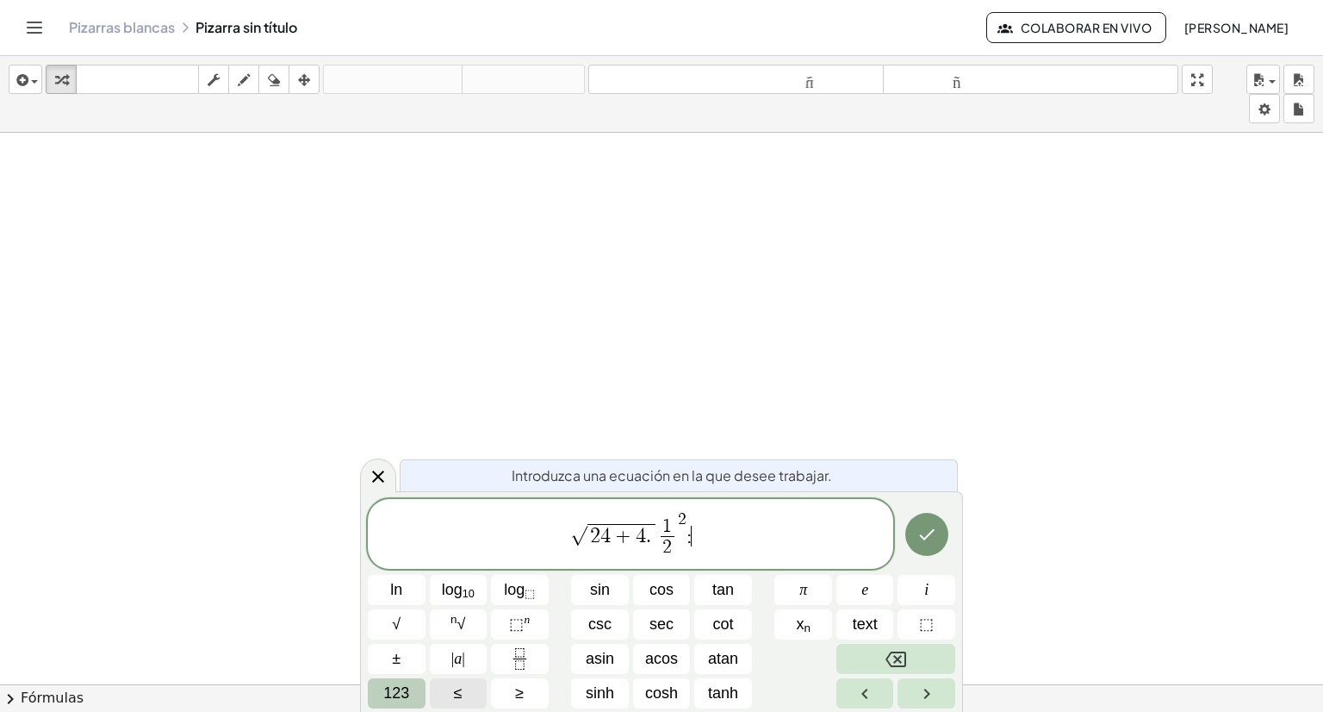
click at [396, 690] on span "123" at bounding box center [396, 693] width 26 height 23
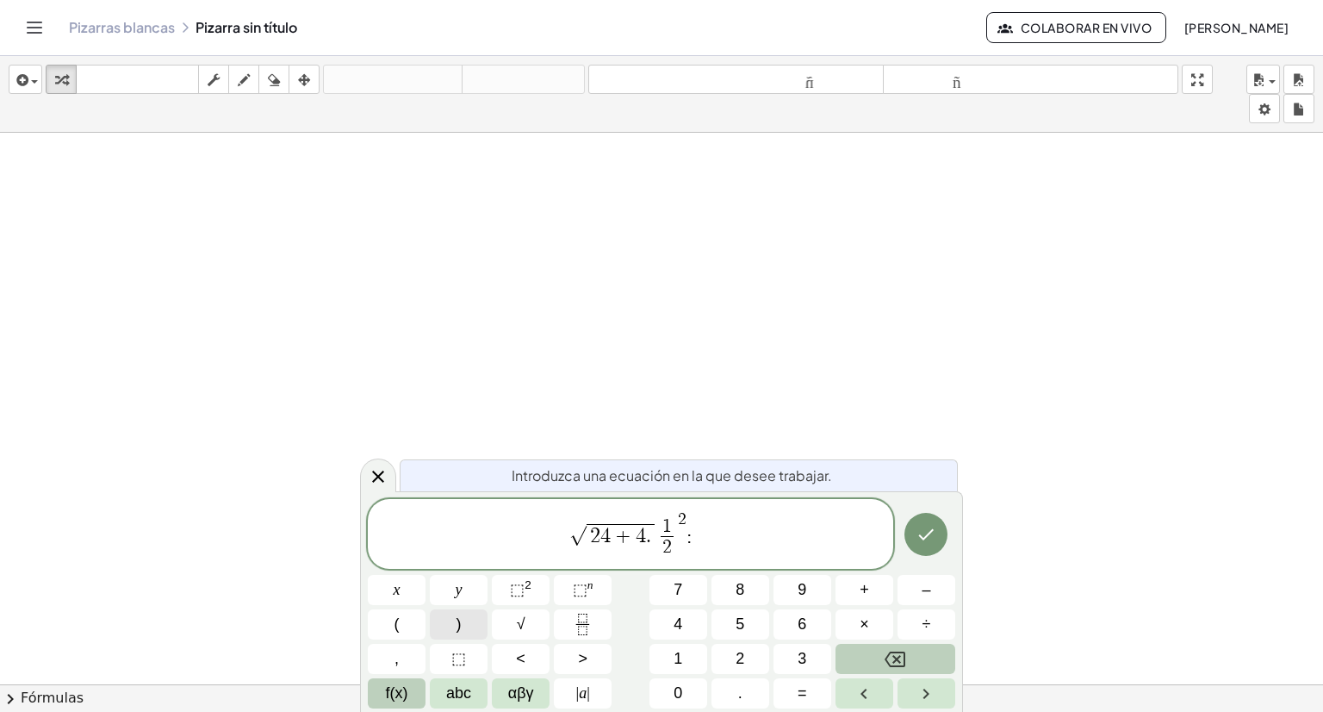
click at [459, 622] on span ")" at bounding box center [459, 624] width 5 height 23
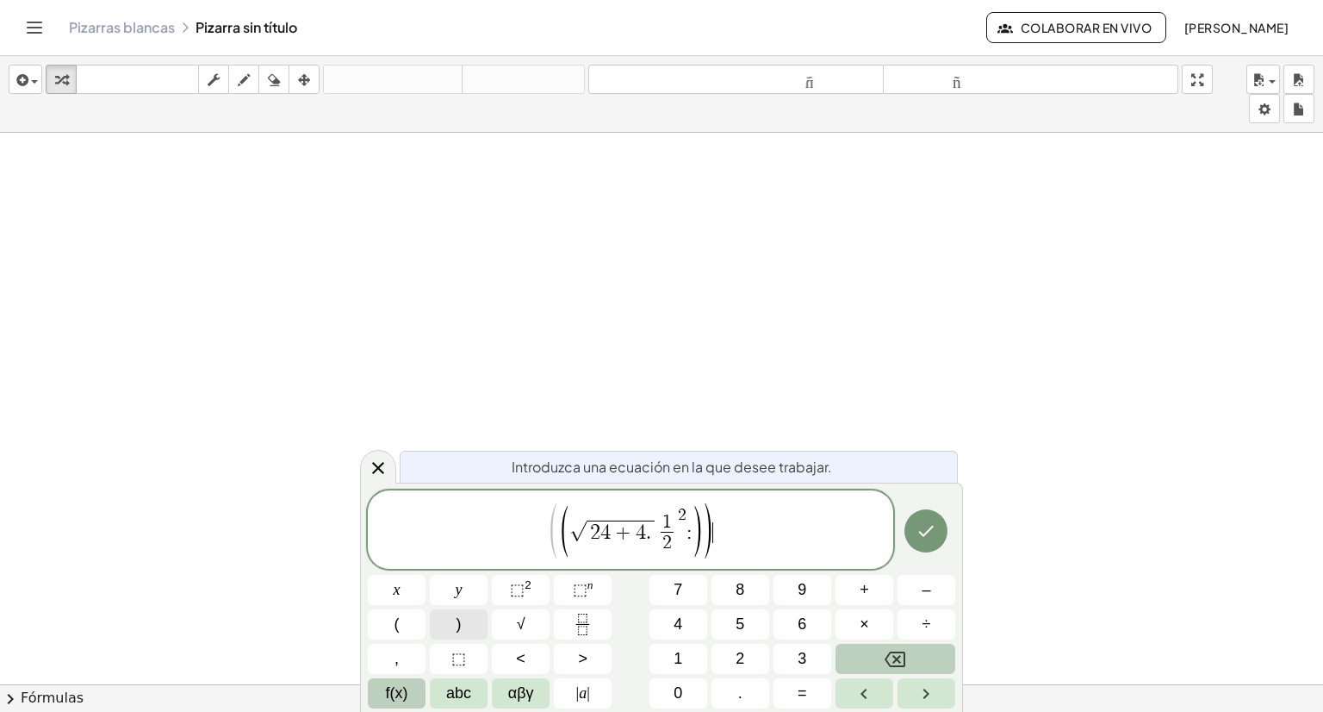
click at [459, 622] on span ")" at bounding box center [459, 624] width 5 height 23
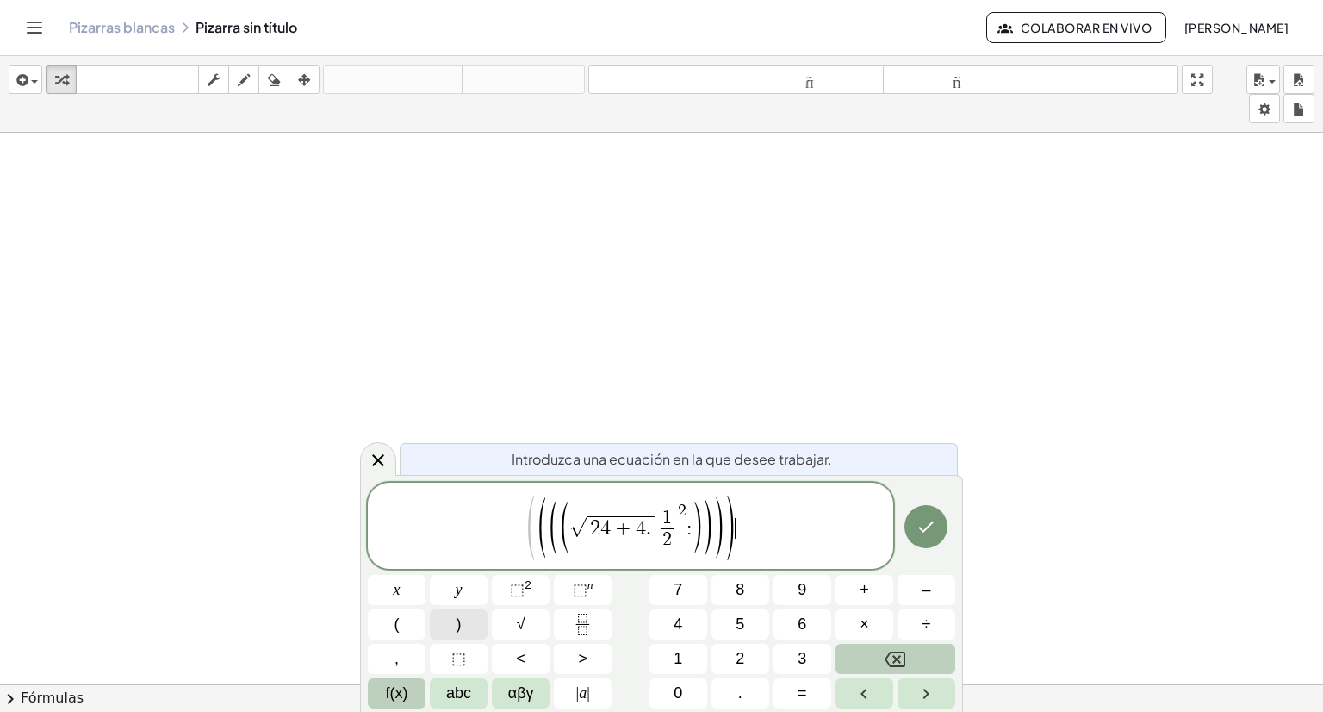
click at [459, 622] on span ")" at bounding box center [459, 624] width 5 height 23
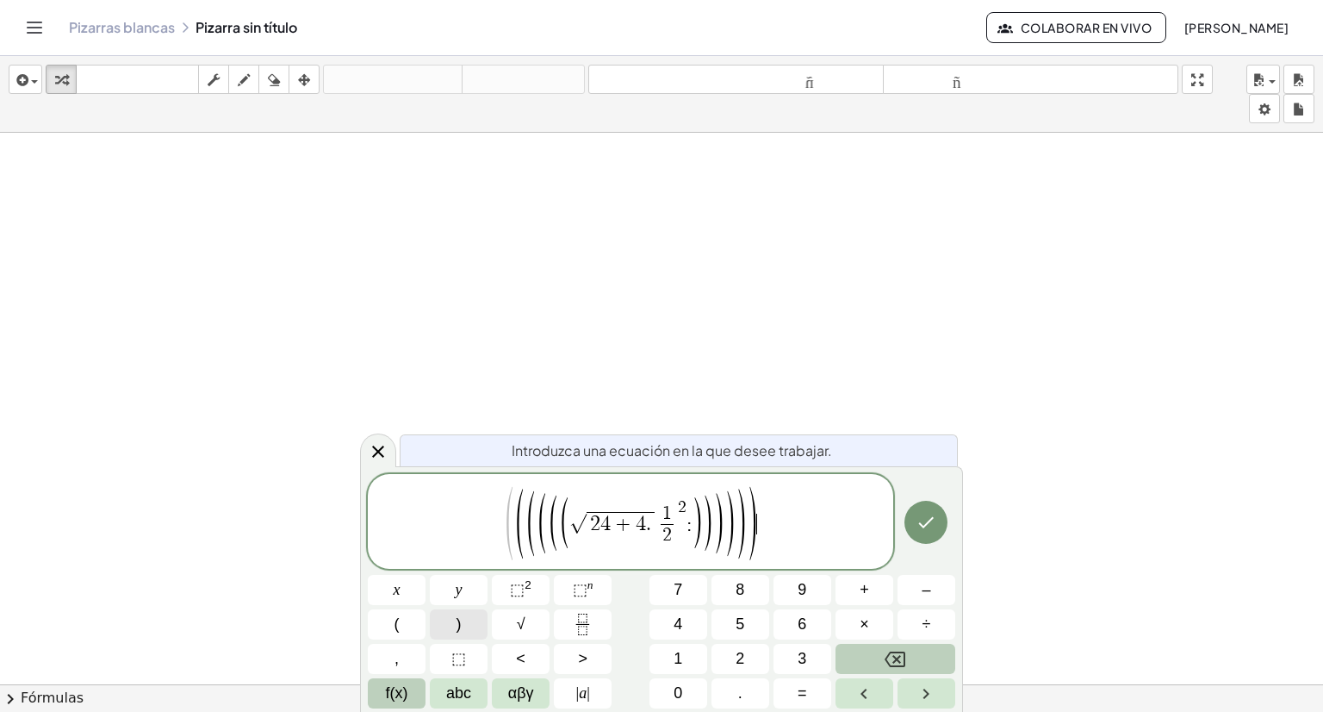
click at [459, 622] on span ")" at bounding box center [459, 624] width 5 height 23
click at [460, 622] on span ")" at bounding box center [459, 624] width 5 height 23
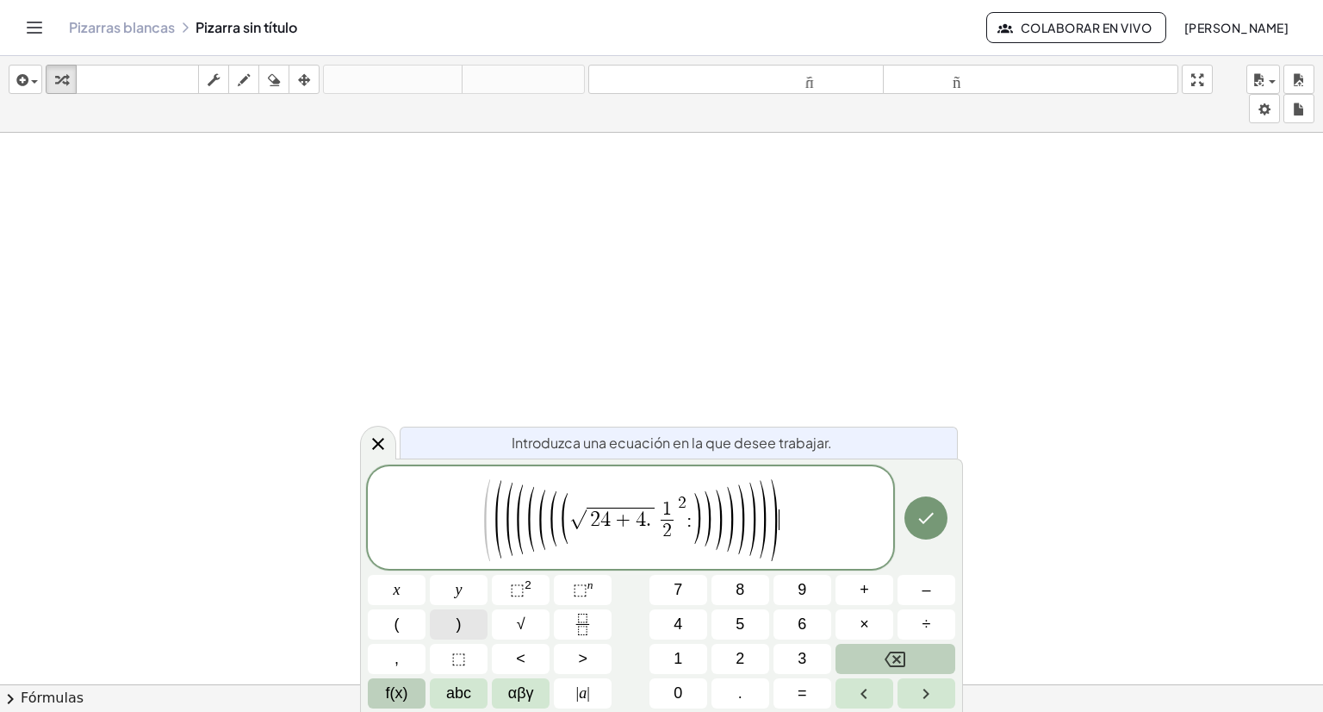
click at [462, 623] on button ")" at bounding box center [459, 624] width 58 height 30
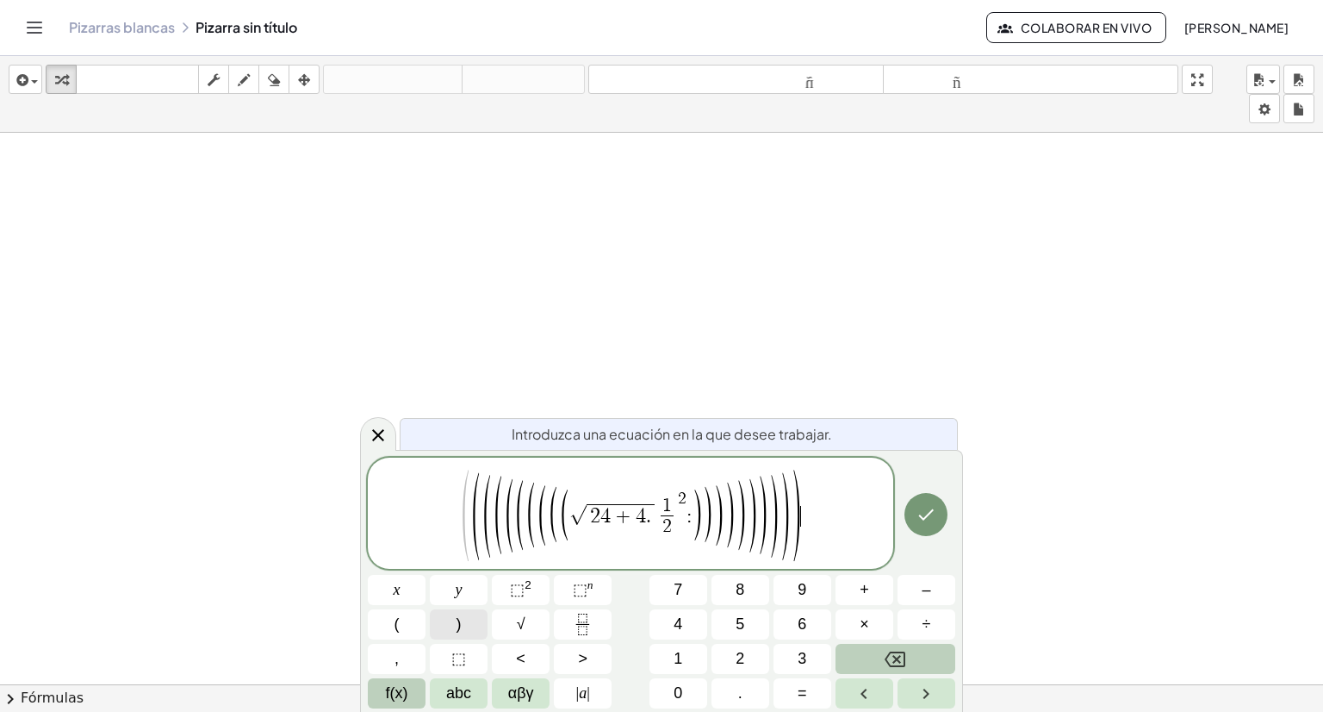
click at [464, 623] on button ")" at bounding box center [459, 624] width 58 height 30
click at [394, 431] on div at bounding box center [378, 430] width 36 height 34
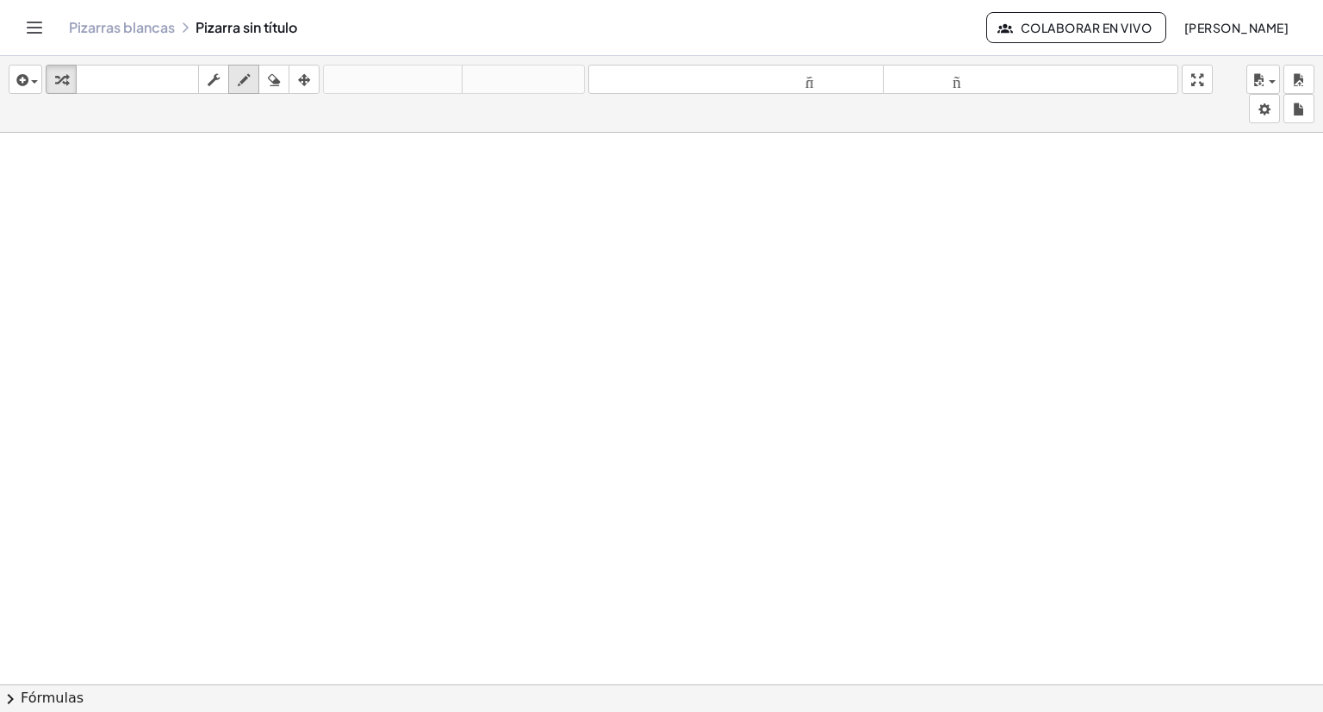
click at [249, 84] on icon "button" at bounding box center [244, 80] width 12 height 21
drag, startPoint x: 227, startPoint y: 153, endPoint x: 252, endPoint y: 130, distance: 33.5
click at [269, 195] on div at bounding box center [661, 611] width 1323 height 1128
click at [265, 177] on div at bounding box center [661, 611] width 1323 height 1128
click at [222, 90] on button "fregar" at bounding box center [213, 79] width 31 height 29
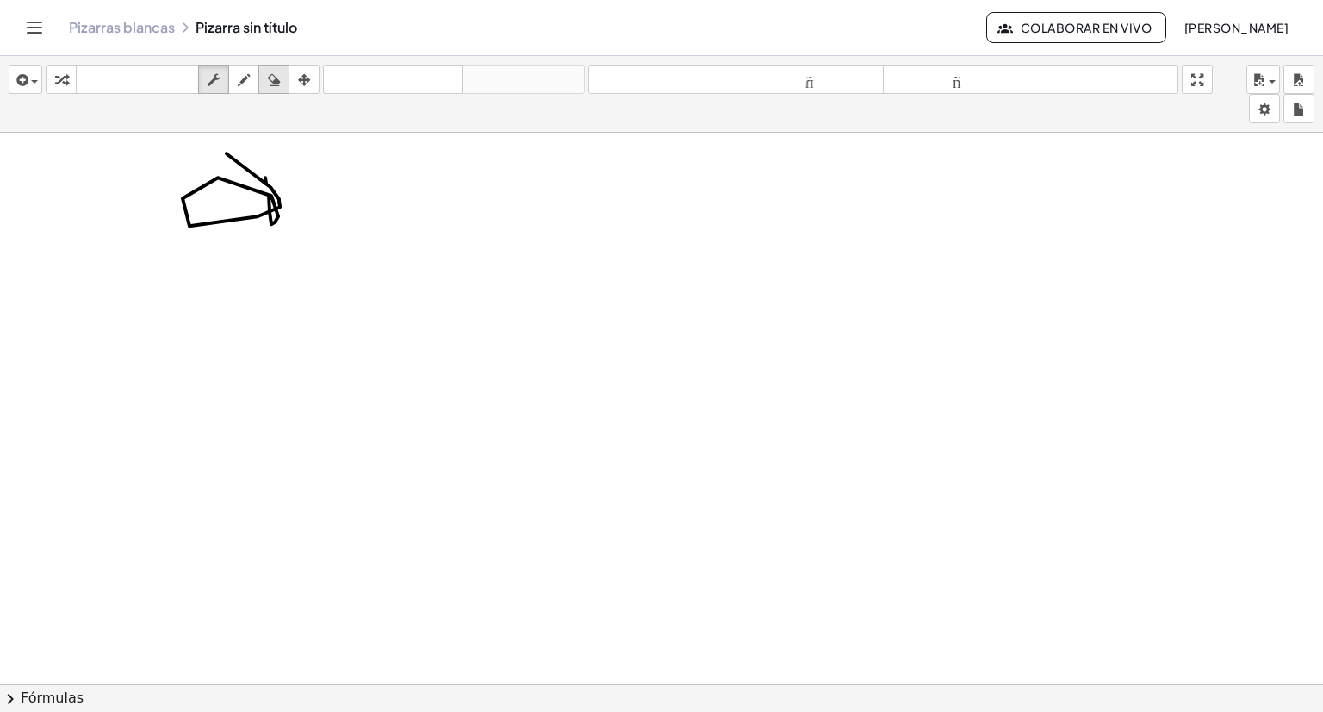
click at [276, 84] on icon "button" at bounding box center [274, 80] width 12 height 21
click at [294, 77] on div "button" at bounding box center [304, 79] width 22 height 21
drag, startPoint x: 296, startPoint y: 78, endPoint x: 352, endPoint y: 154, distance: 93.8
click at [348, 146] on div "insertar Seleccione uno: Expresión matemática Función Texto Vídeo de YouTube Gr…" at bounding box center [661, 384] width 1323 height 656
drag, startPoint x: 353, startPoint y: 157, endPoint x: 545, endPoint y: 250, distance: 213.5
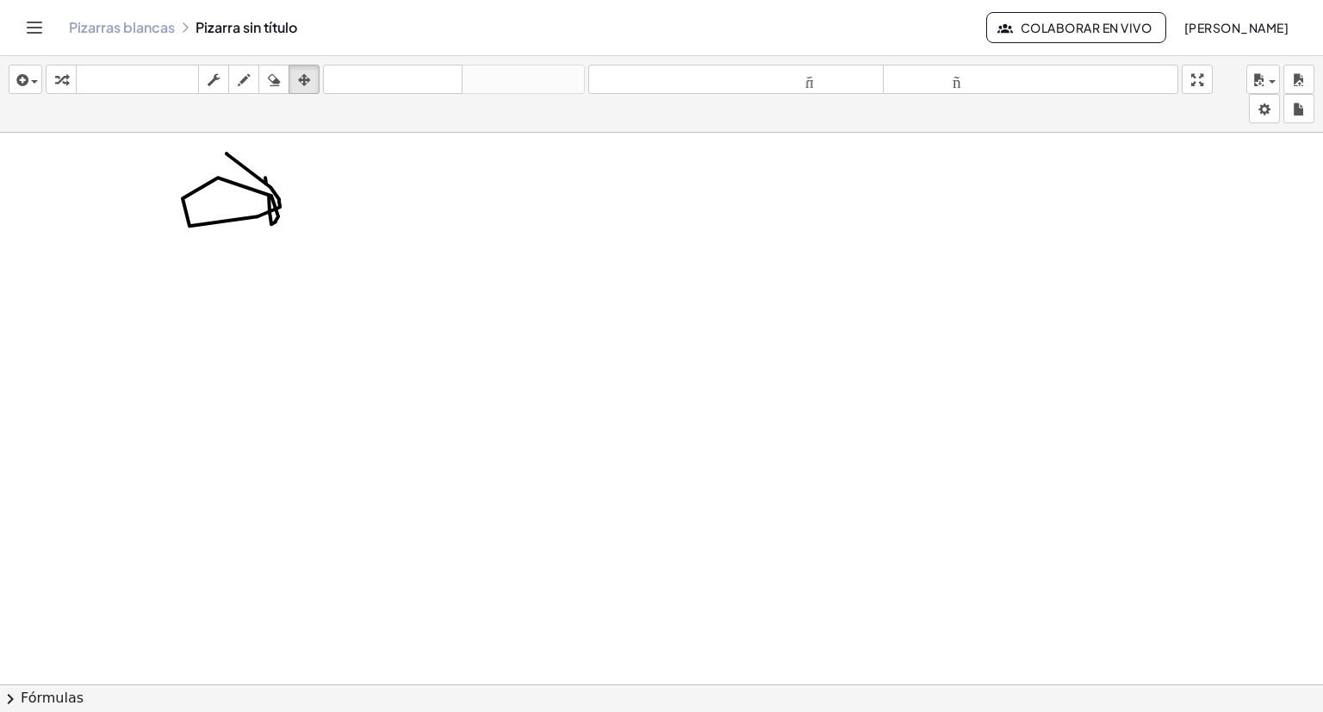
click at [483, 265] on div at bounding box center [661, 611] width 1323 height 1128
drag, startPoint x: 752, startPoint y: 211, endPoint x: 1240, endPoint y: 28, distance: 521.1
click at [1267, 48] on div "Actividades matemáticas fáciles de comprender Pizarras blancas Clases Cuenta ve…" at bounding box center [661, 356] width 1323 height 712
click at [1240, 28] on div "Pizarras blancas Pizarra sin título Colaborar en vivo [PERSON_NAME]" at bounding box center [662, 27] width 1282 height 55
click at [1030, 86] on font "tamaño_del_formato" at bounding box center [1030, 80] width 287 height 16
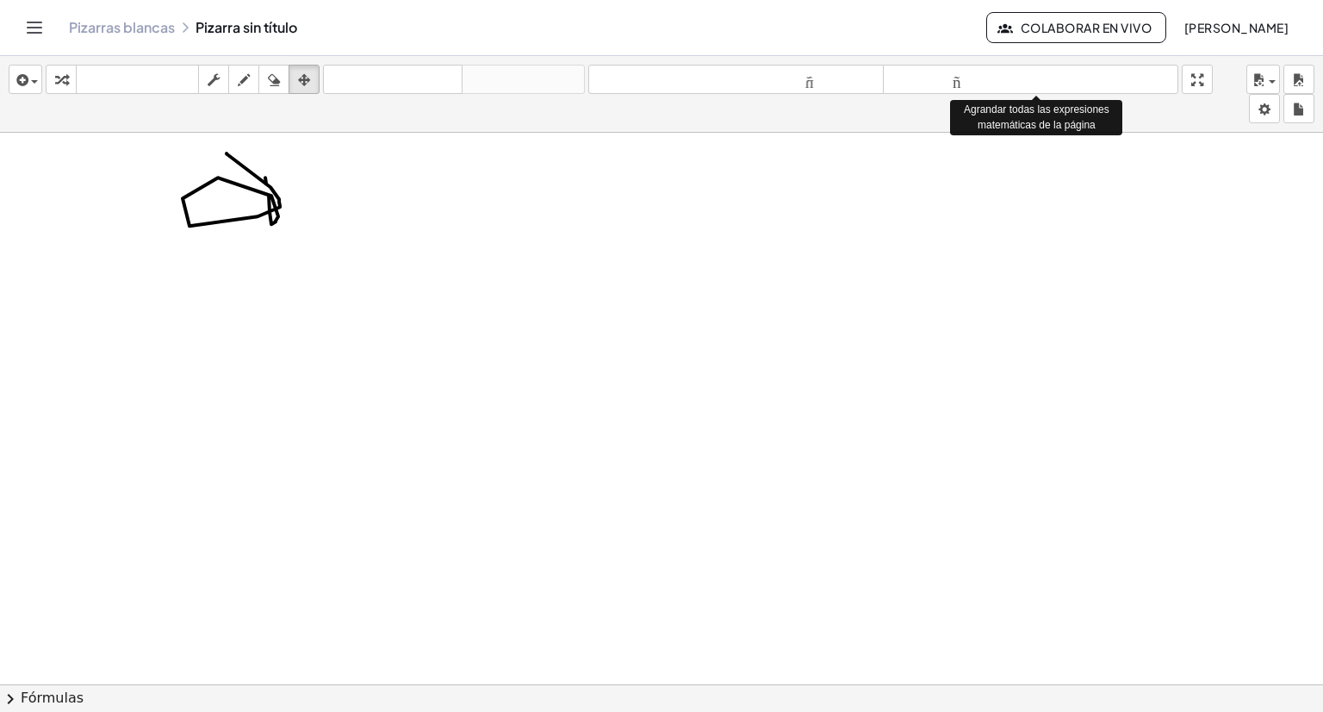
click at [1207, 67] on button "pantalla completa" at bounding box center [1197, 79] width 31 height 29
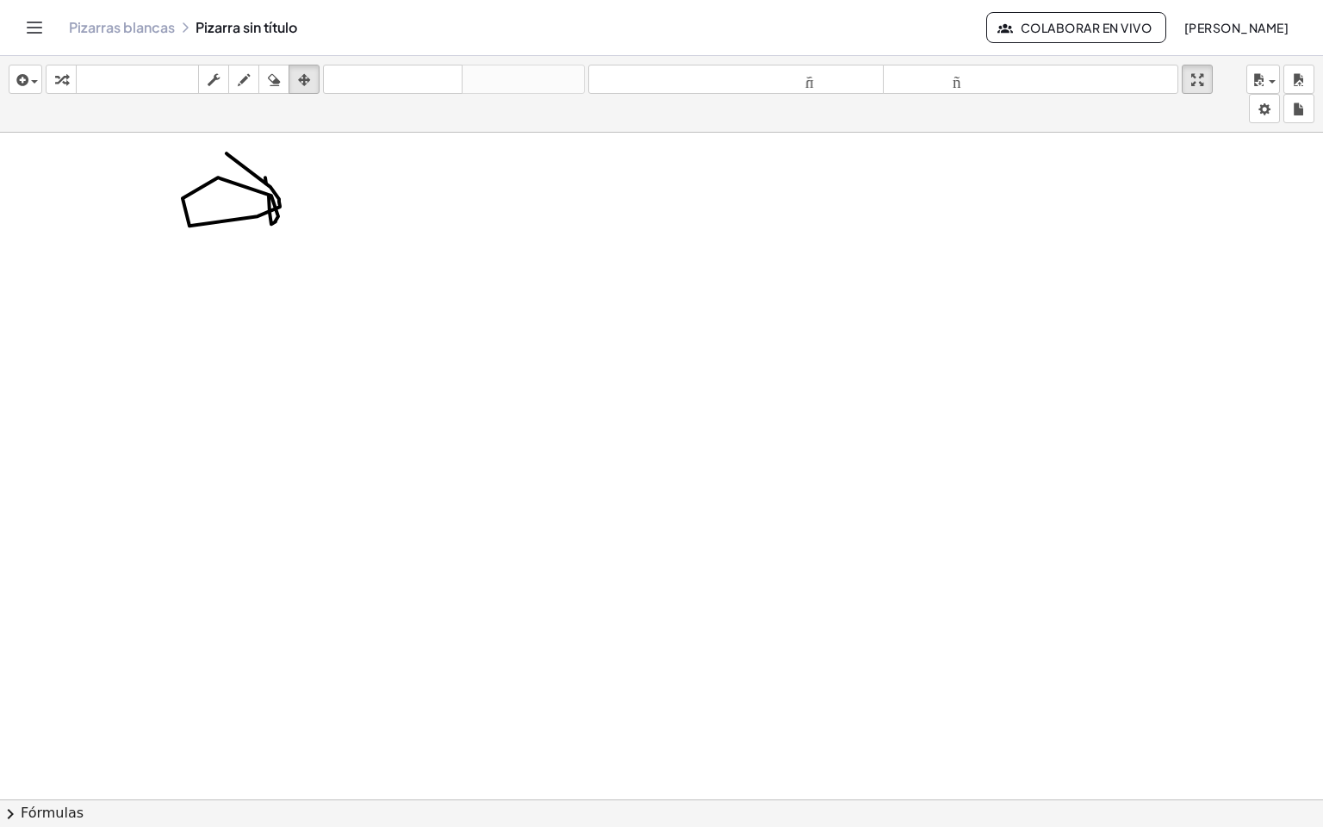
drag, startPoint x: 584, startPoint y: 190, endPoint x: 441, endPoint y: 135, distance: 153.0
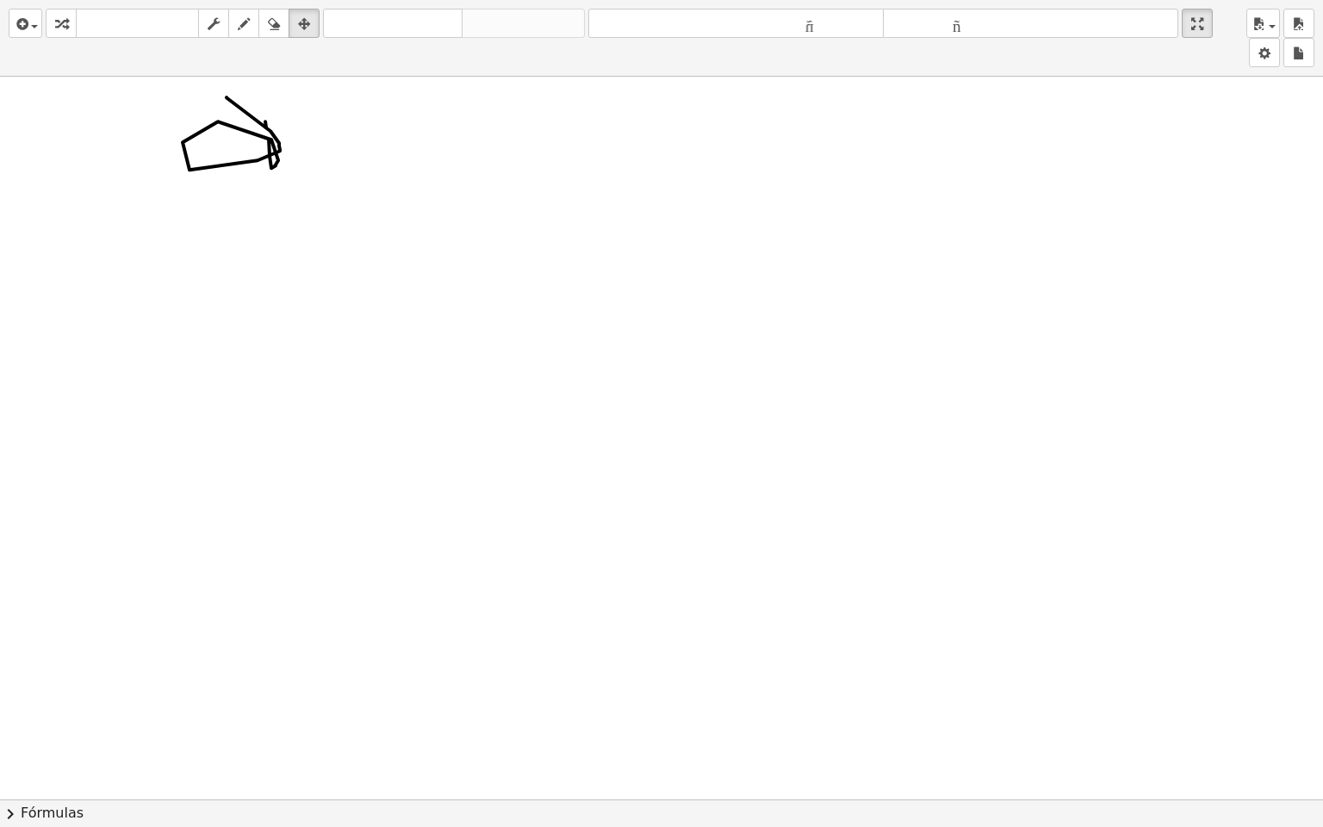
click at [381, 231] on div at bounding box center [661, 714] width 1323 height 1446
